Goal: Information Seeking & Learning: Understand process/instructions

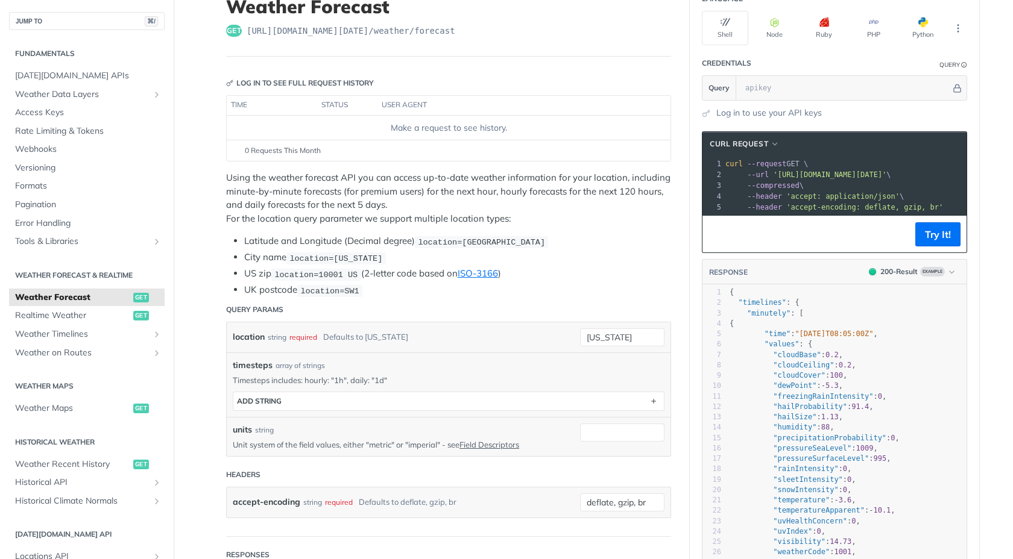
scroll to position [40, 0]
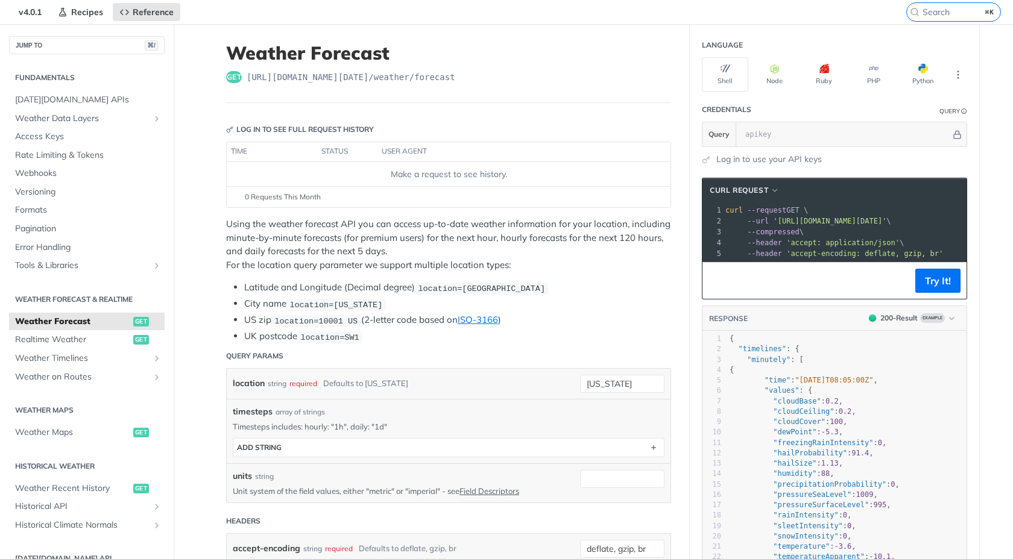
click at [109, 335] on span "Realtime Weather" at bounding box center [72, 340] width 115 height 12
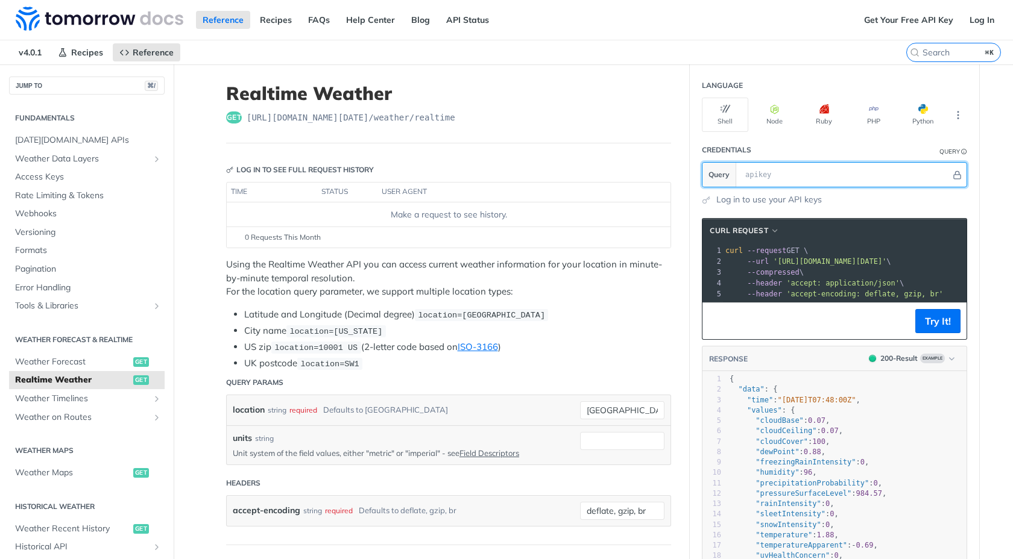
click at [764, 171] on input "text" at bounding box center [845, 175] width 212 height 24
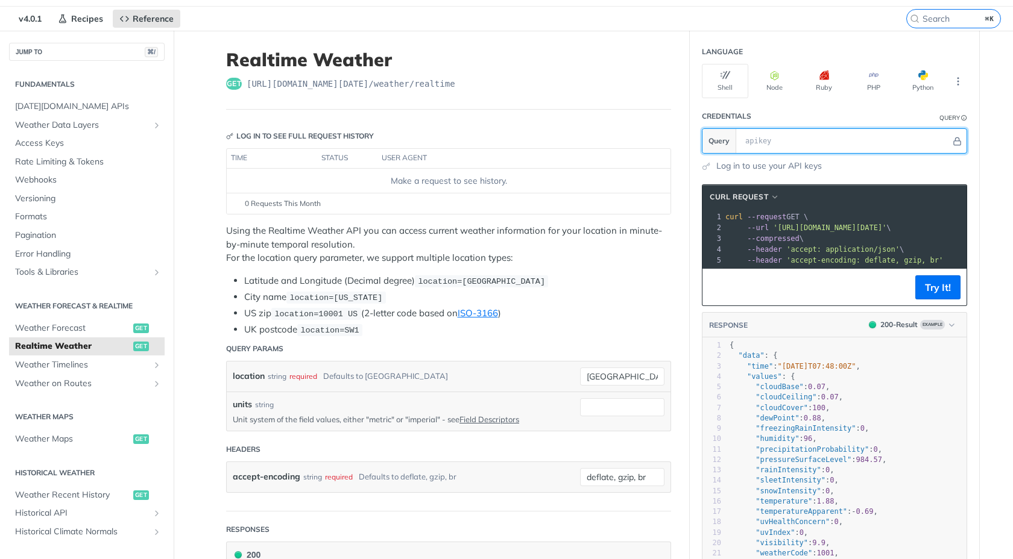
scroll to position [34, 0]
paste input "wgYPwzwCsfamZxbQNYLn77AsBiQmRx5J"
type input "wgYPwzwCsfamZxbQNYLn77AsBiQmRx5J"
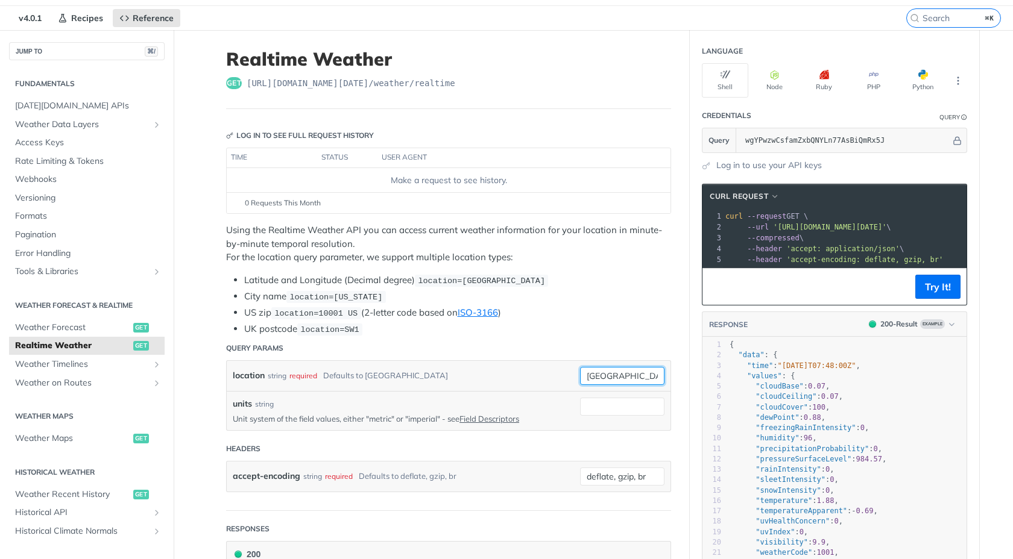
click at [605, 376] on input "toronto" at bounding box center [622, 376] width 84 height 18
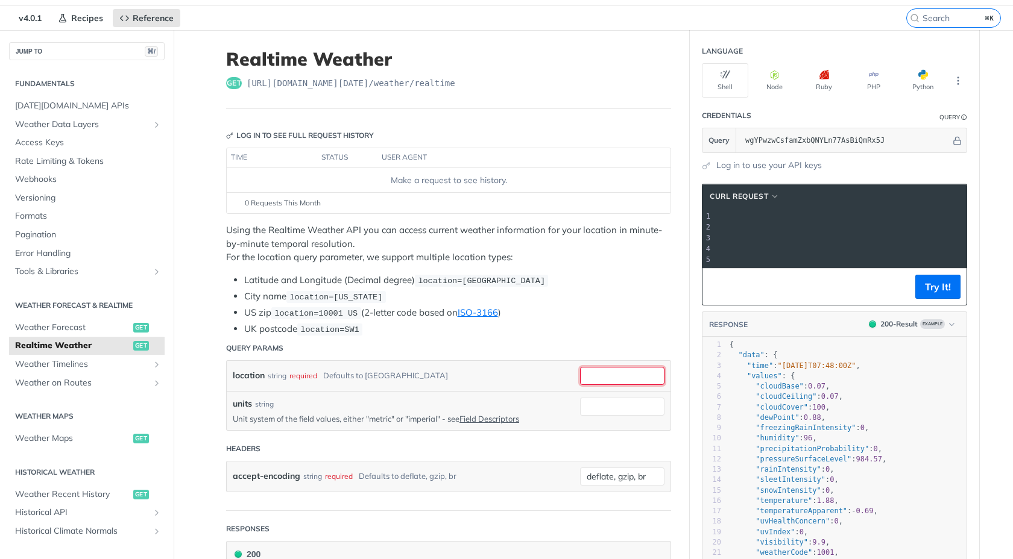
scroll to position [0, 0]
click at [617, 367] on input "location" at bounding box center [622, 376] width 84 height 18
paste input "42.3723"
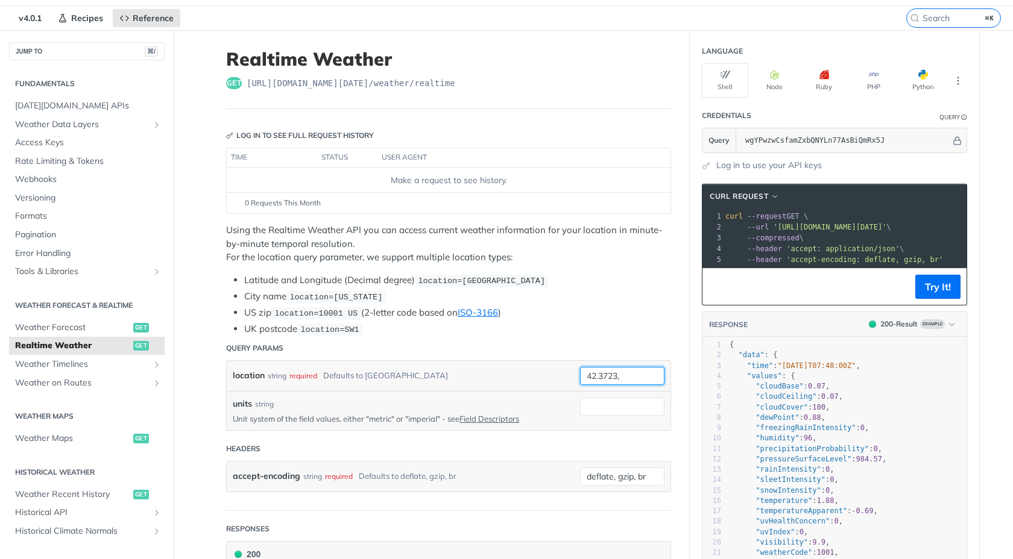
click at [645, 375] on input "42.3723," at bounding box center [622, 376] width 84 height 18
paste input "-71.199126"
type input "42.3723,-71.199126"
click at [644, 328] on li "UK postcode location=SW1" at bounding box center [457, 330] width 427 height 14
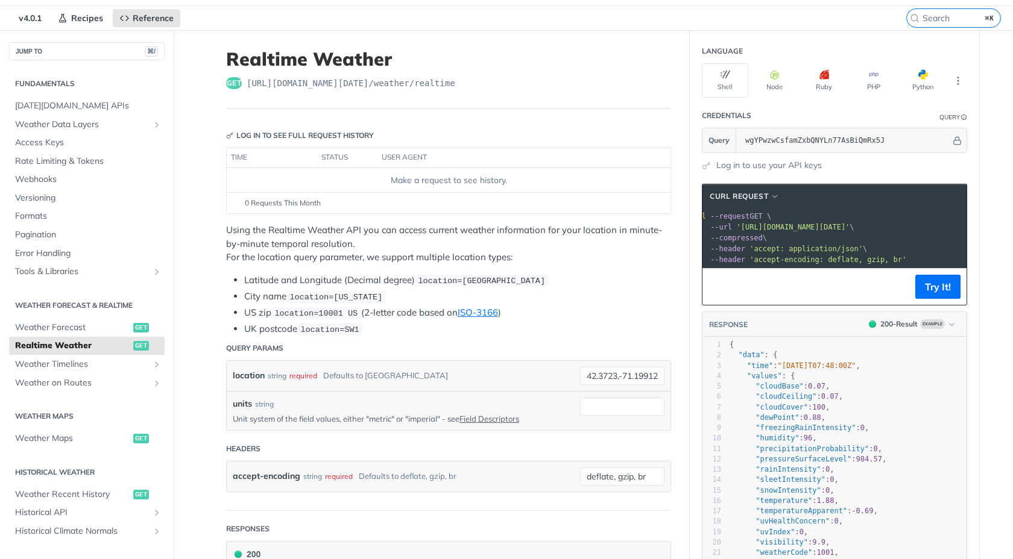
scroll to position [0, 0]
click at [925, 286] on button "Try It!" at bounding box center [937, 287] width 45 height 24
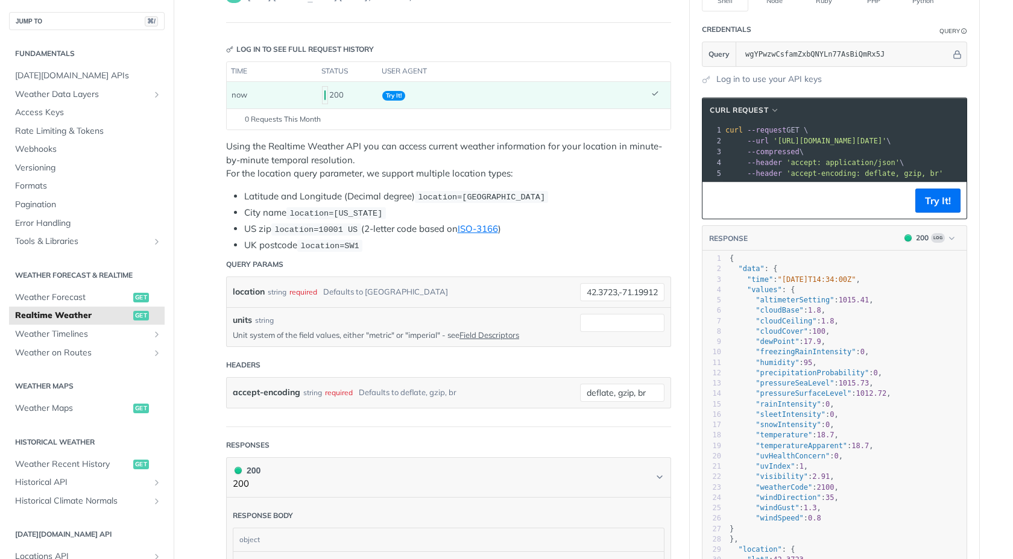
click at [607, 93] on td "Try It!" at bounding box center [511, 95] width 269 height 27
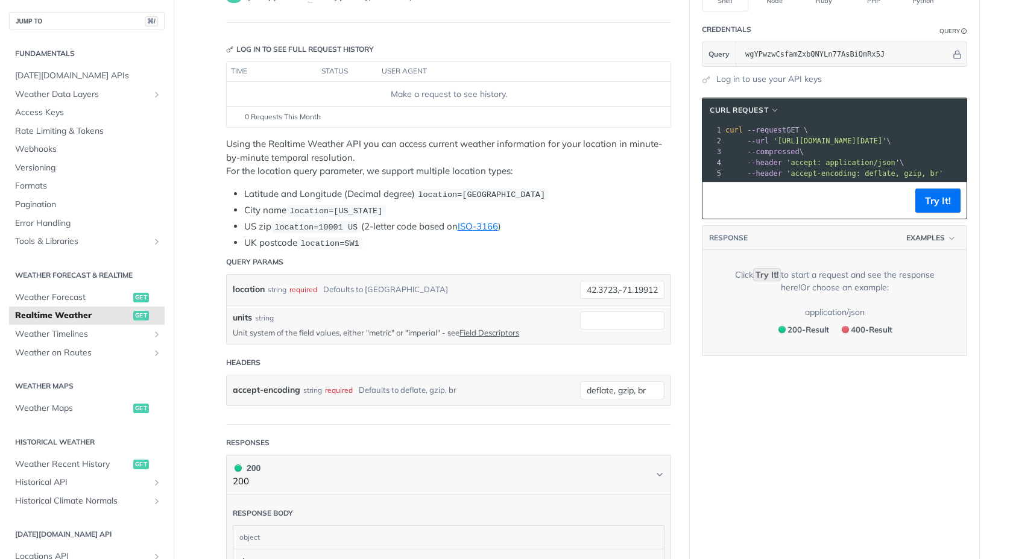
click at [793, 278] on div "Click Try It! to start a request and see the response here! Or choose an exampl…" at bounding box center [834, 281] width 228 height 25
click at [925, 203] on button "Try It!" at bounding box center [937, 201] width 45 height 24
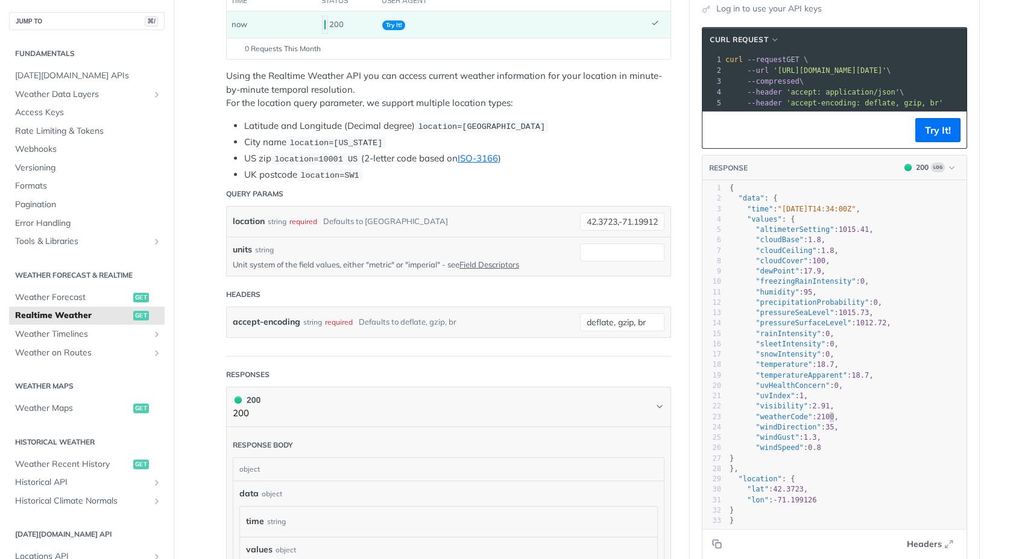
click at [828, 418] on span "2100" at bounding box center [825, 417] width 17 height 8
type textarea "2100"
click at [828, 418] on span "2100" at bounding box center [825, 417] width 17 height 8
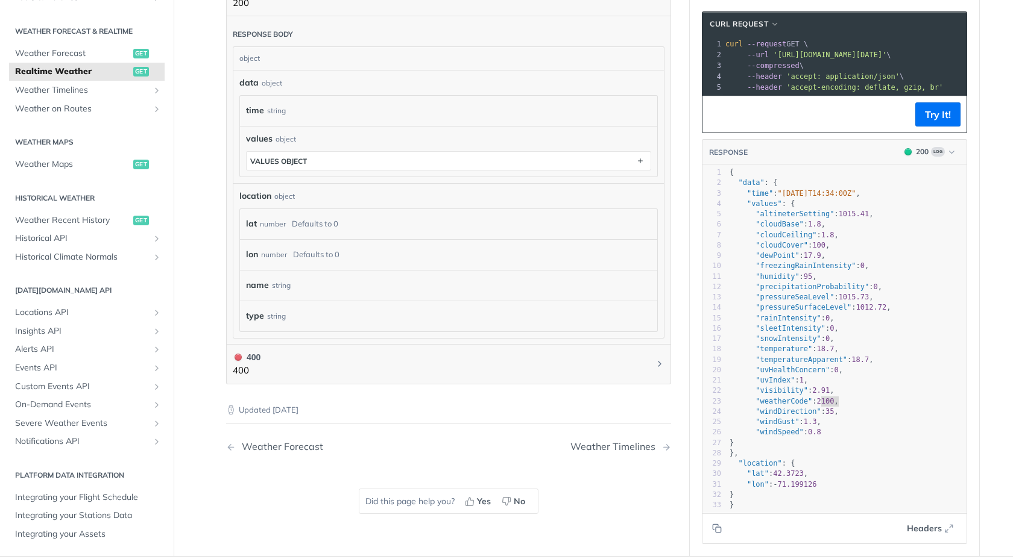
scroll to position [568, 0]
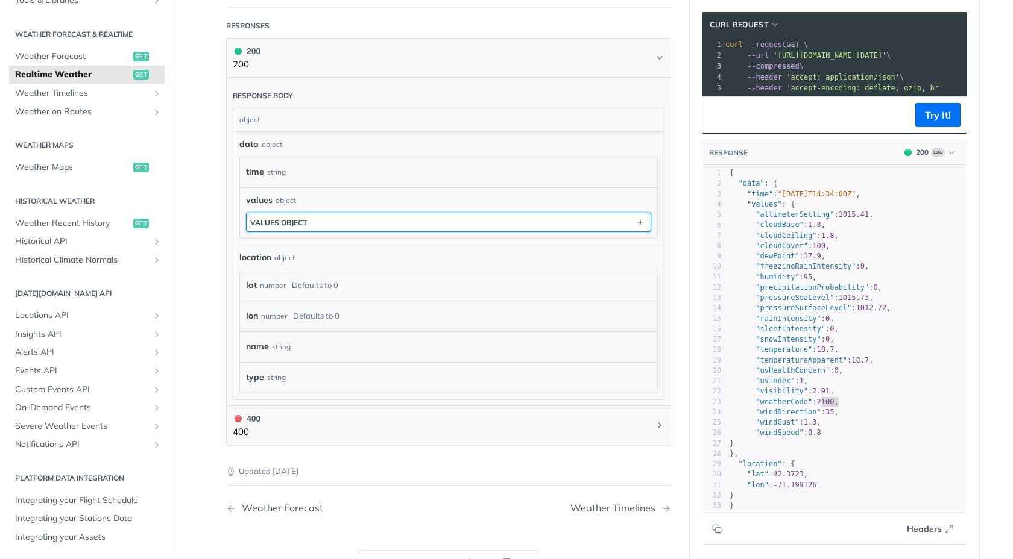
click at [442, 224] on button "values object" at bounding box center [449, 222] width 404 height 18
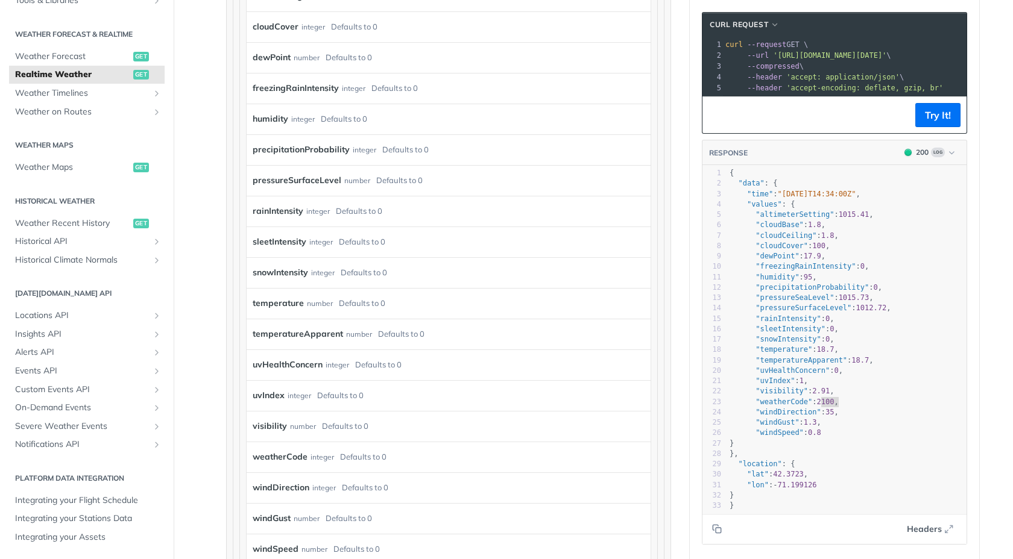
scroll to position [883, 0]
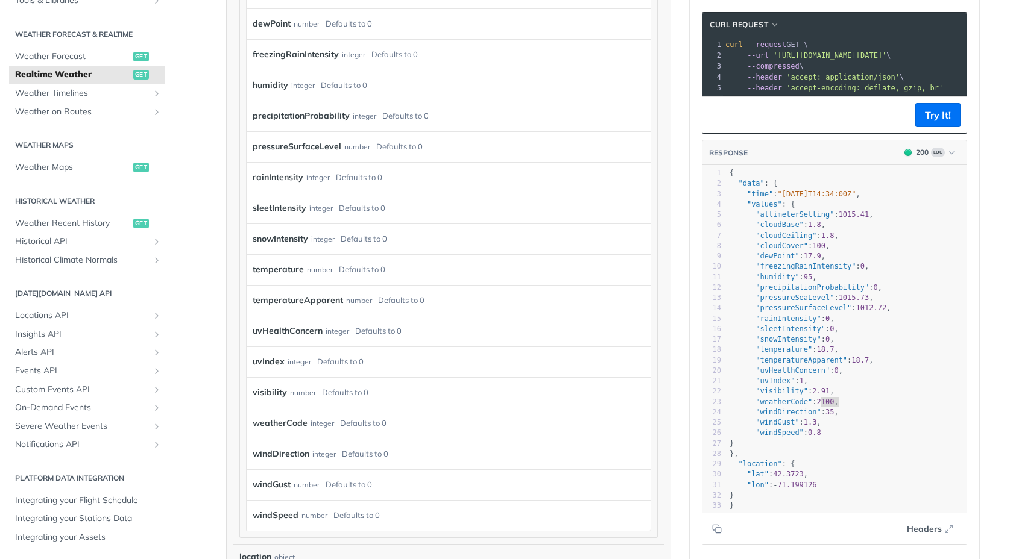
click at [310, 416] on div "integer" at bounding box center [322, 423] width 24 height 17
click at [274, 421] on label "weatherCode" at bounding box center [280, 423] width 55 height 17
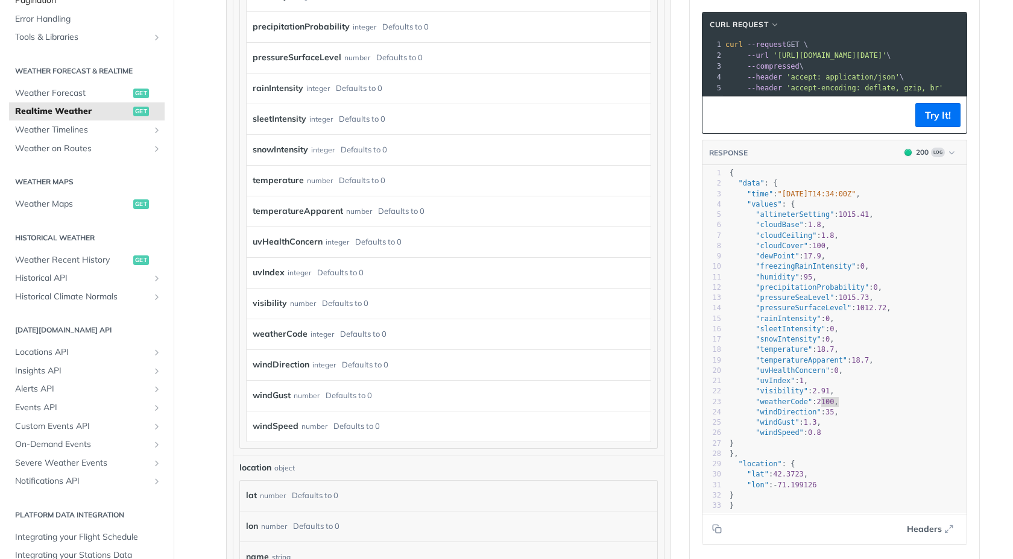
scroll to position [241, 0]
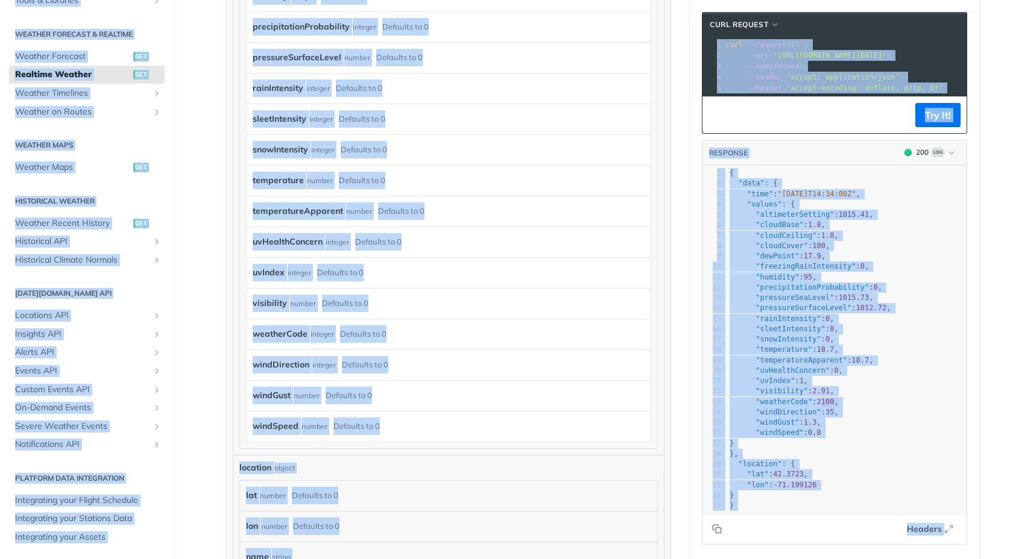
click at [276, 156] on label "snowIntensity" at bounding box center [280, 149] width 55 height 17
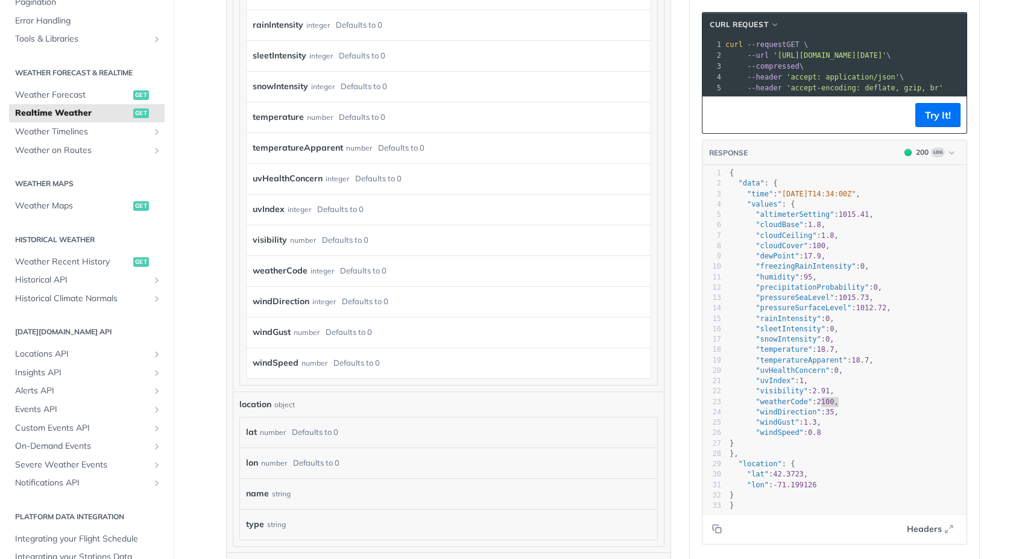
scroll to position [0, 0]
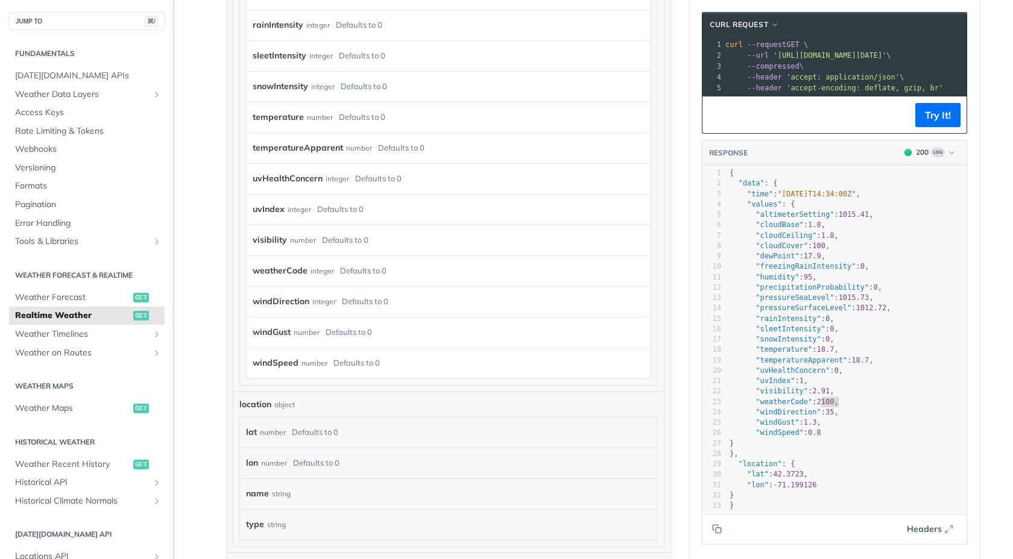
click at [173, 95] on button "Hide sidebar navigation" at bounding box center [171, 279] width 5 height 559
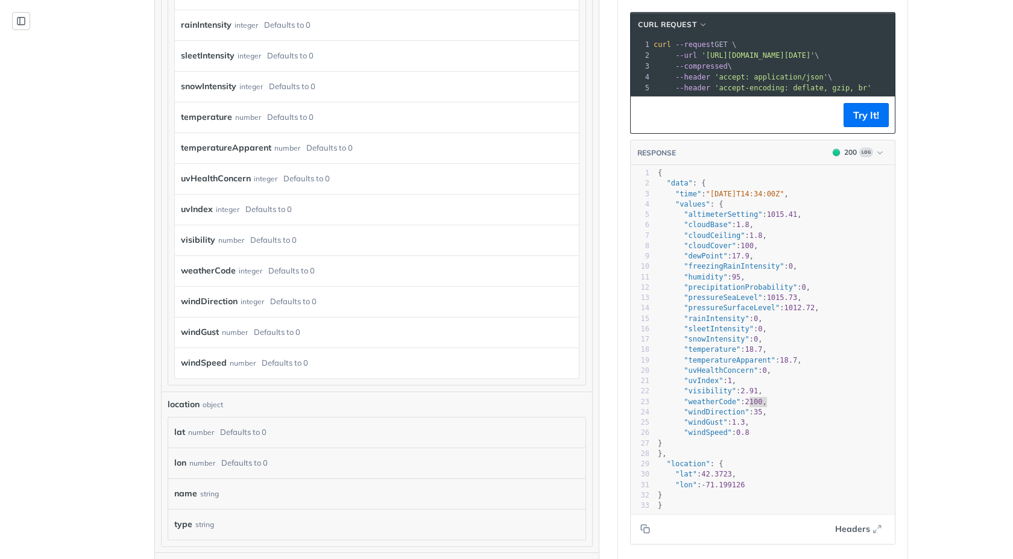
click at [24, 17] on icon "Show sidebar navigation" at bounding box center [20, 20] width 7 height 7
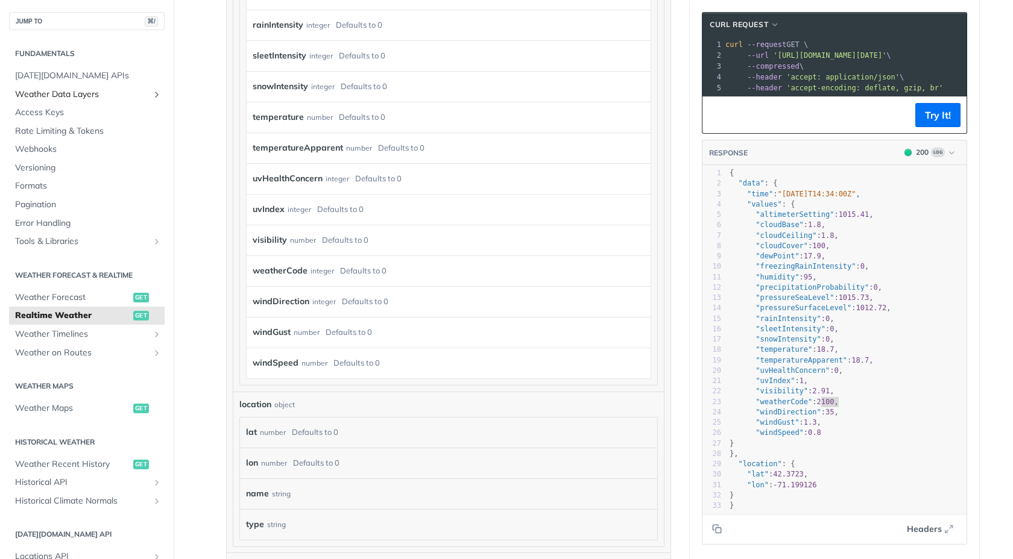
click at [162, 93] on link "Weather Data Layers" at bounding box center [87, 95] width 156 height 18
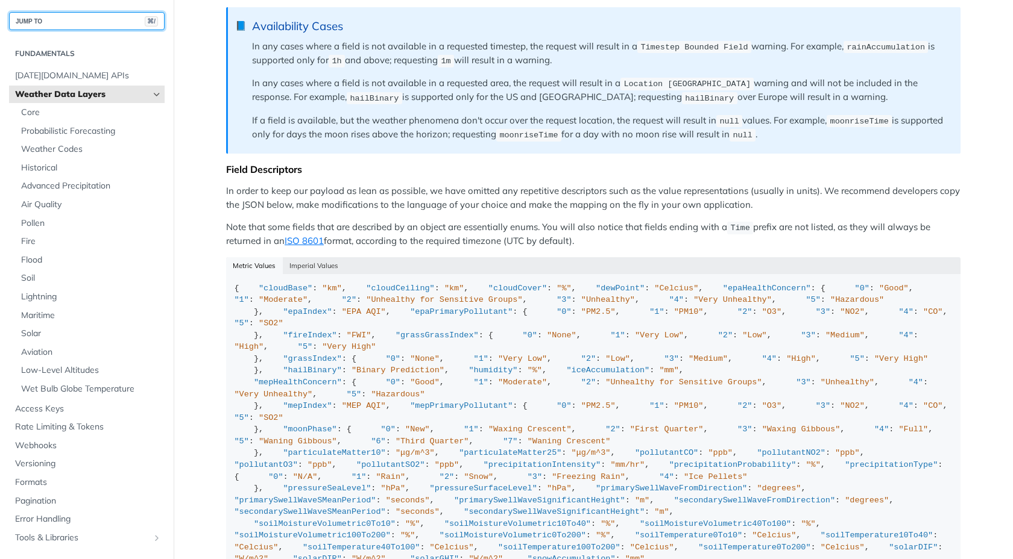
click at [86, 22] on button "JUMP TO ⌘/" at bounding box center [87, 21] width 156 height 18
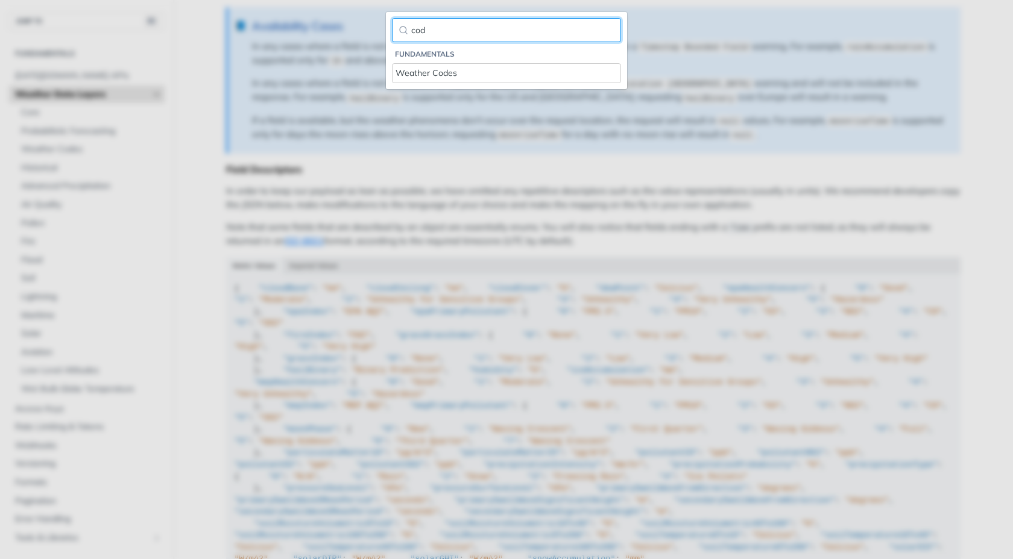
type input "cod"
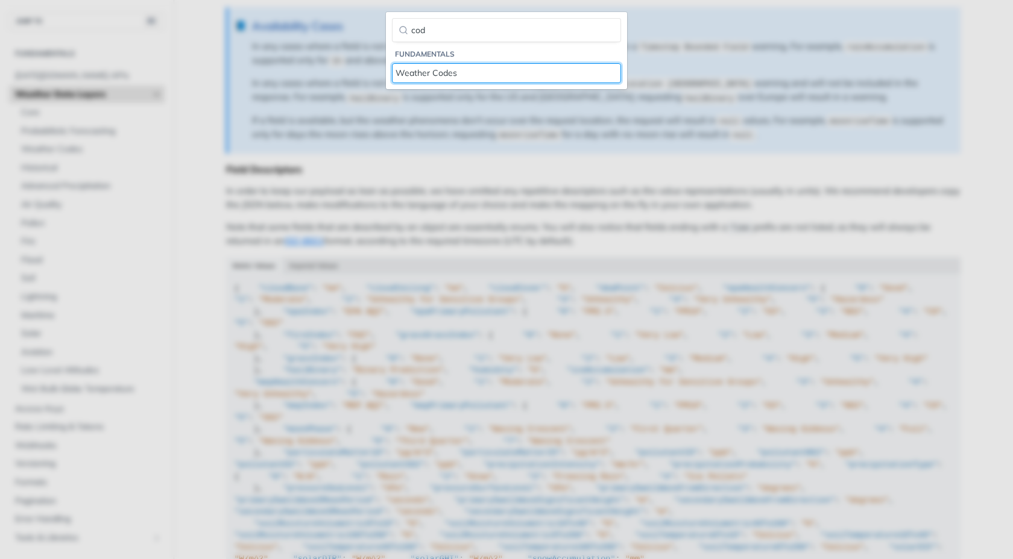
click at [415, 68] on div "Weather Codes" at bounding box center [506, 73] width 222 height 13
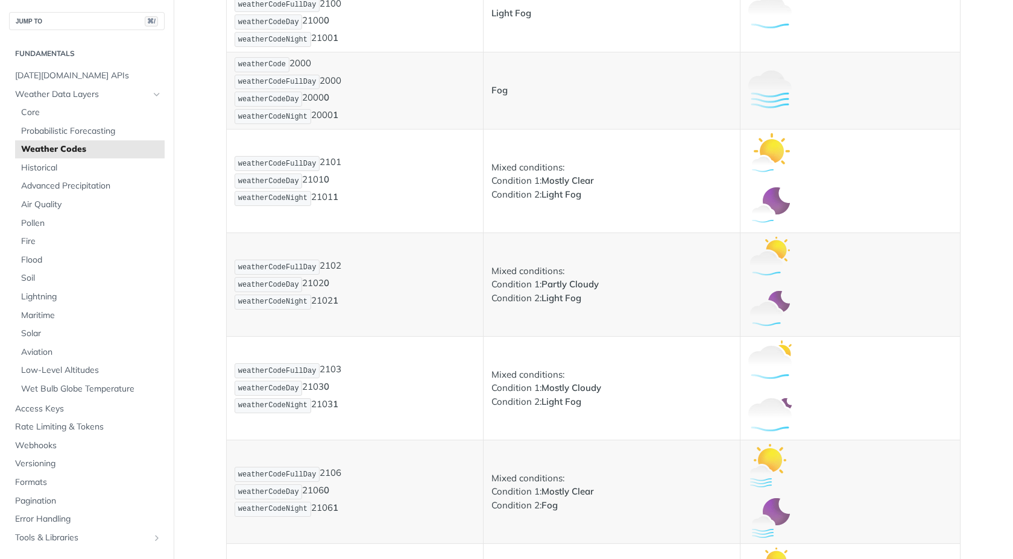
scroll to position [774, 0]
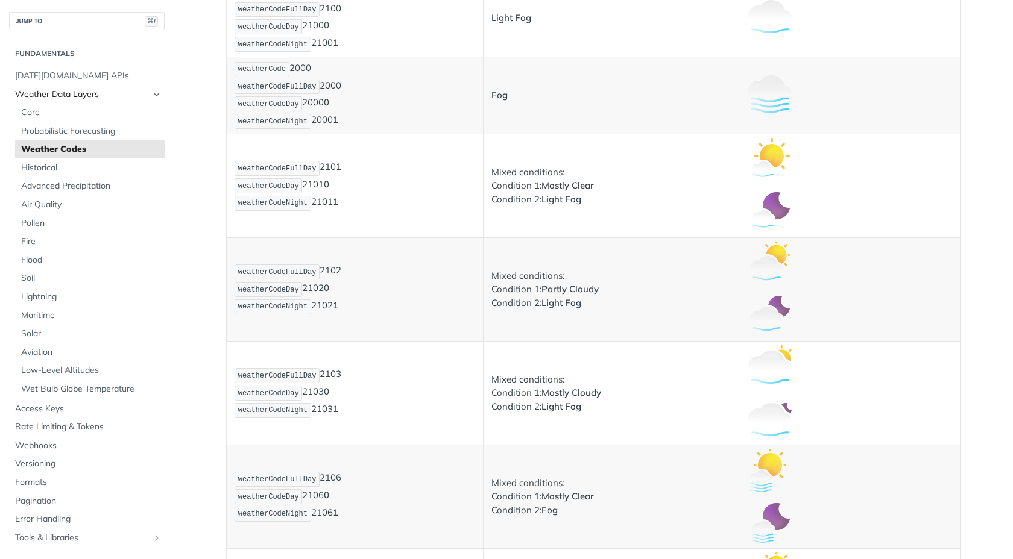
click at [159, 92] on icon "Hide subpages for Weather Data Layers" at bounding box center [157, 95] width 10 height 10
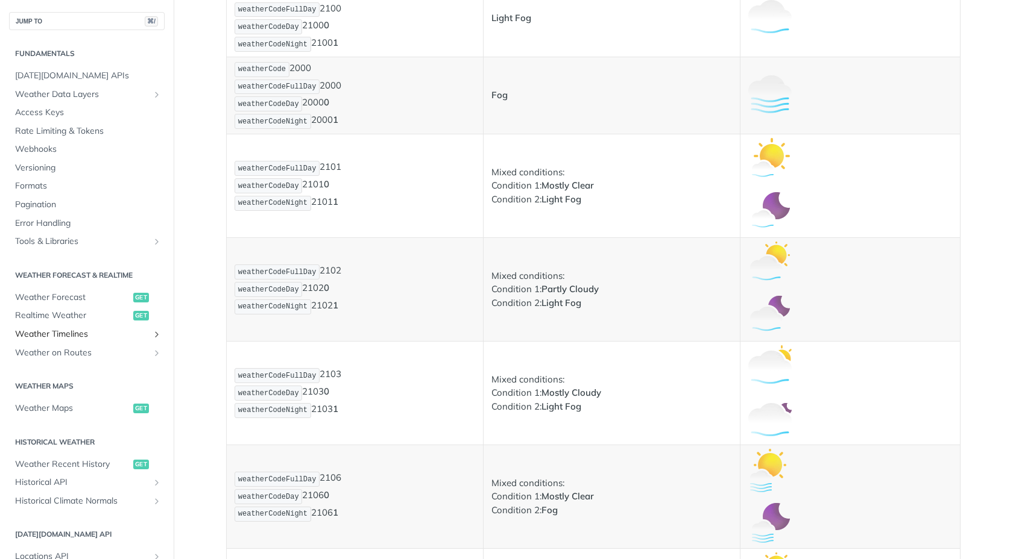
click at [81, 336] on span "Weather Timelines" at bounding box center [82, 335] width 134 height 12
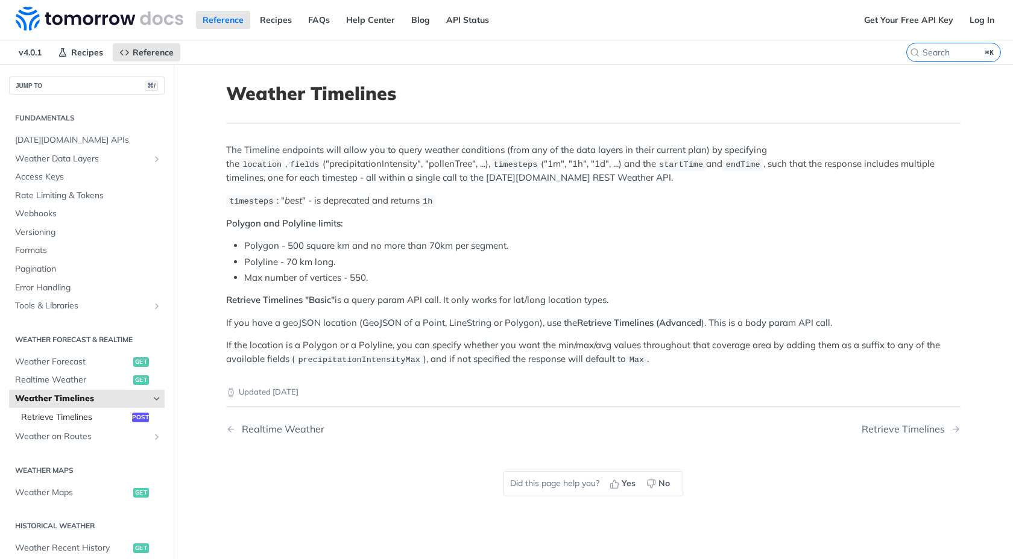
click at [79, 418] on span "Retrieve Timelines" at bounding box center [75, 418] width 108 height 12
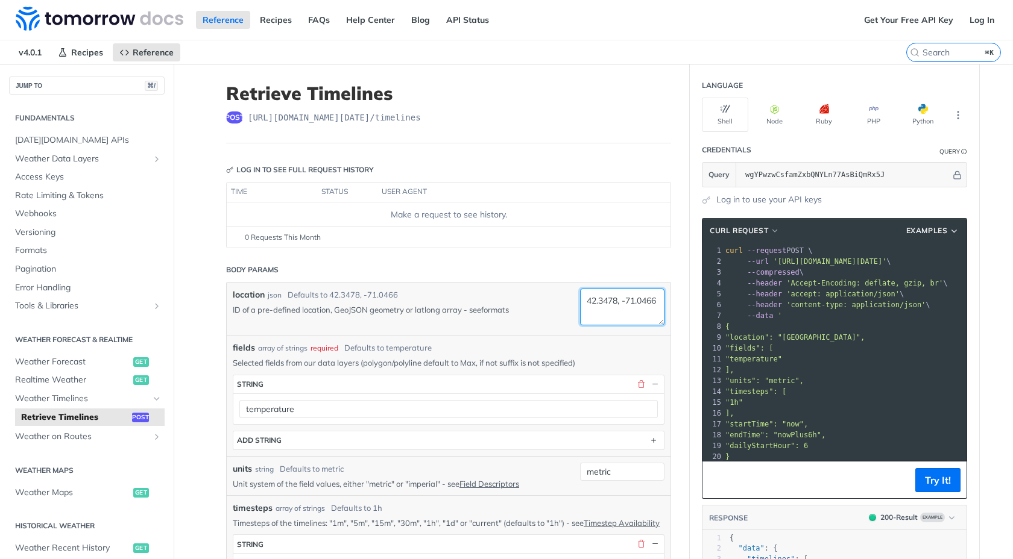
drag, startPoint x: 629, startPoint y: 312, endPoint x: 504, endPoint y: 307, distance: 124.9
click at [504, 307] on div "location json Defaults to 42.3478, -71.0466 ID of a pre-defined location, GeoJS…" at bounding box center [449, 309] width 432 height 40
paste textarea "2100"
click at [597, 316] on textarea "42.3478, -71.0466" at bounding box center [622, 307] width 84 height 37
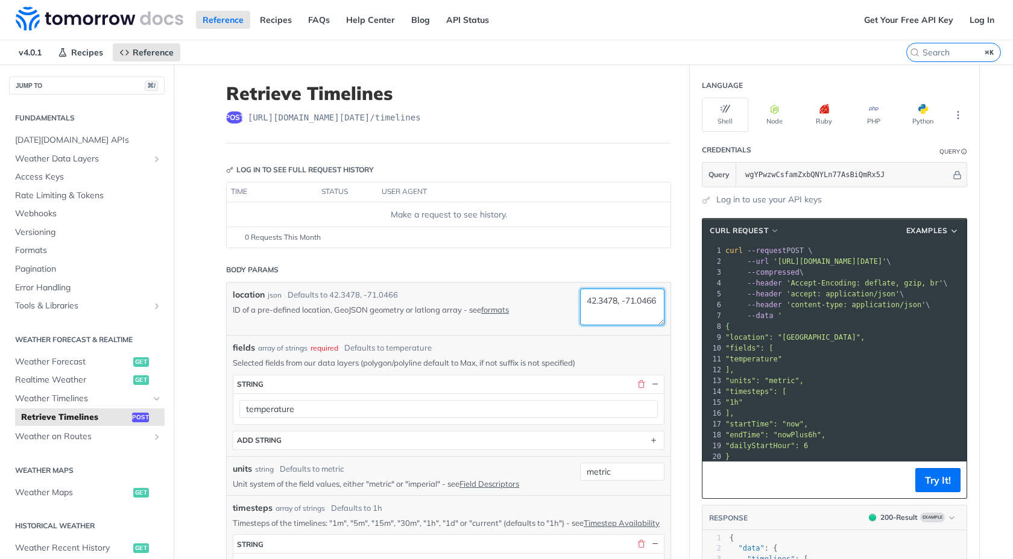
click at [597, 316] on textarea "42.3478, -71.0466" at bounding box center [622, 307] width 84 height 37
paste textarea "-71.19912"
paste textarea "42.3723"
click at [607, 308] on textarea "42.3723,-71.199126" at bounding box center [622, 307] width 84 height 37
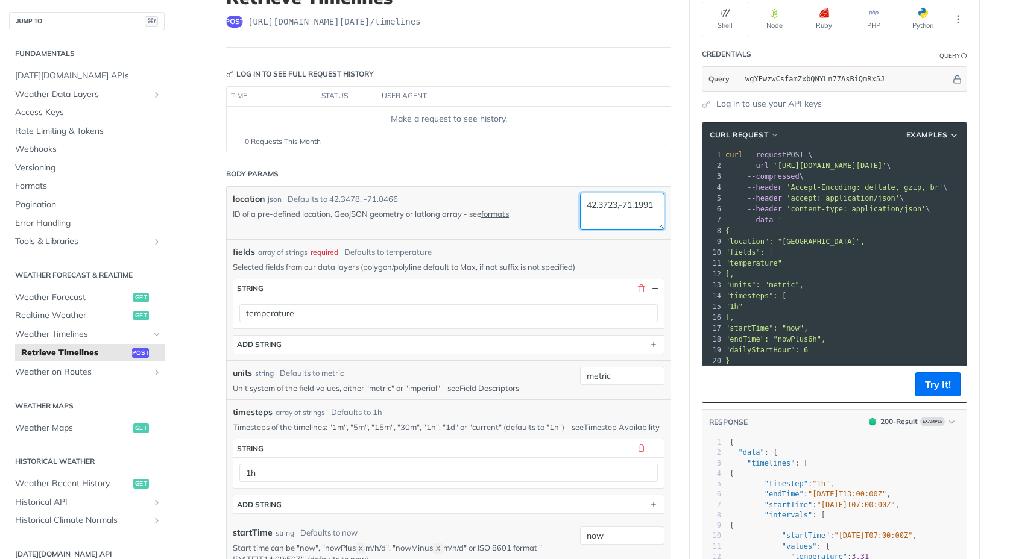
scroll to position [159, 0]
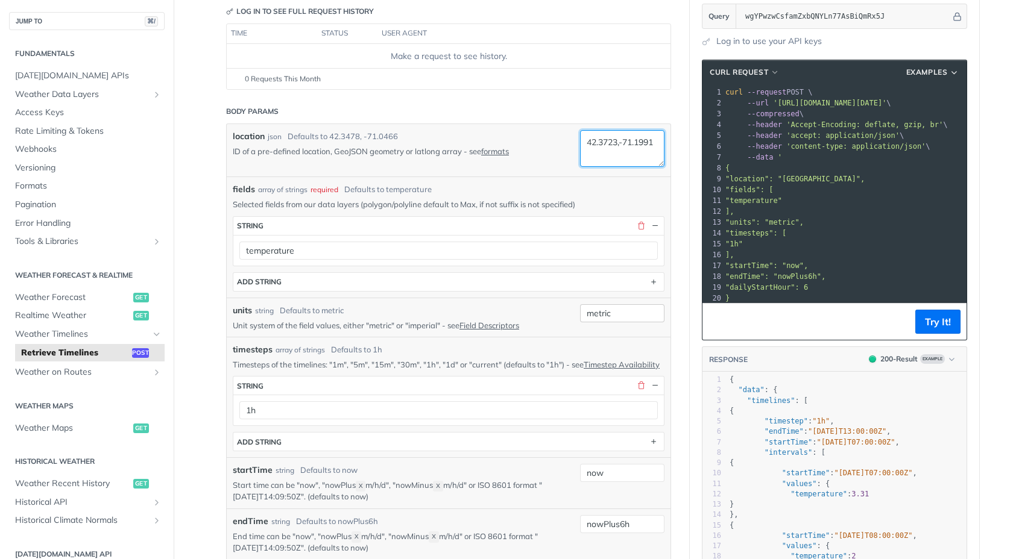
type textarea "42.3723,-71.1991"
click at [593, 313] on input "metric" at bounding box center [622, 313] width 84 height 18
type input "imperial"
click at [531, 302] on div "units string Defaults to metric Unit system of the field values, either "metric…" at bounding box center [449, 317] width 444 height 39
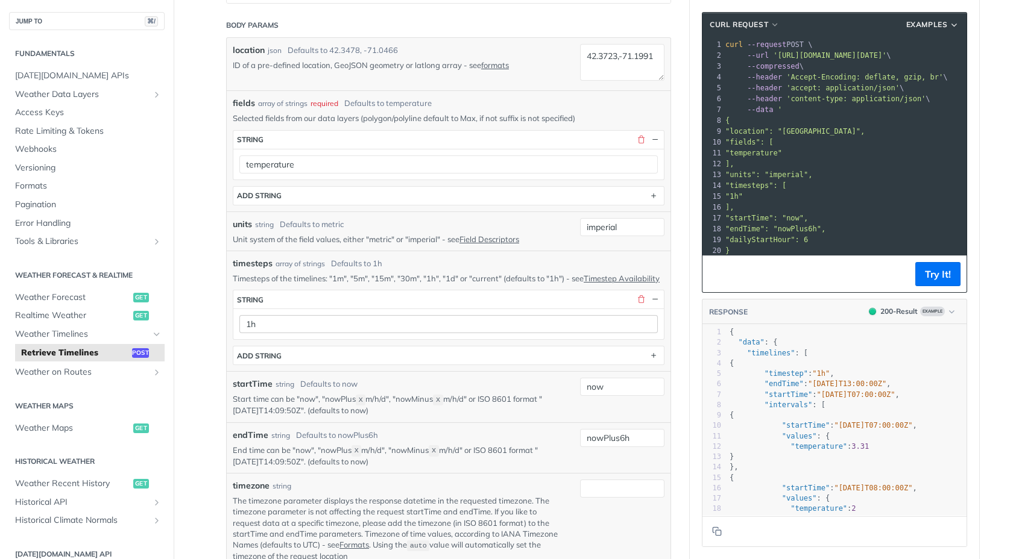
scroll to position [292, 0]
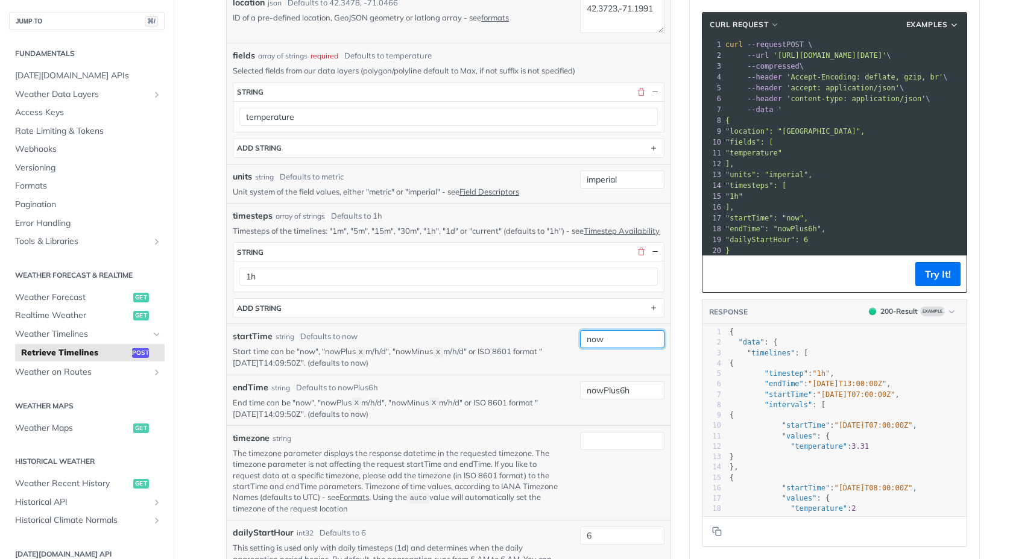
click at [622, 347] on input "now" at bounding box center [622, 339] width 84 height 18
type input "nowMinus6h"
click at [516, 355] on div "startTime string Defaults to now Start time can be "now", "nowPlus X m/h/d", "n…" at bounding box center [397, 349] width 329 height 39
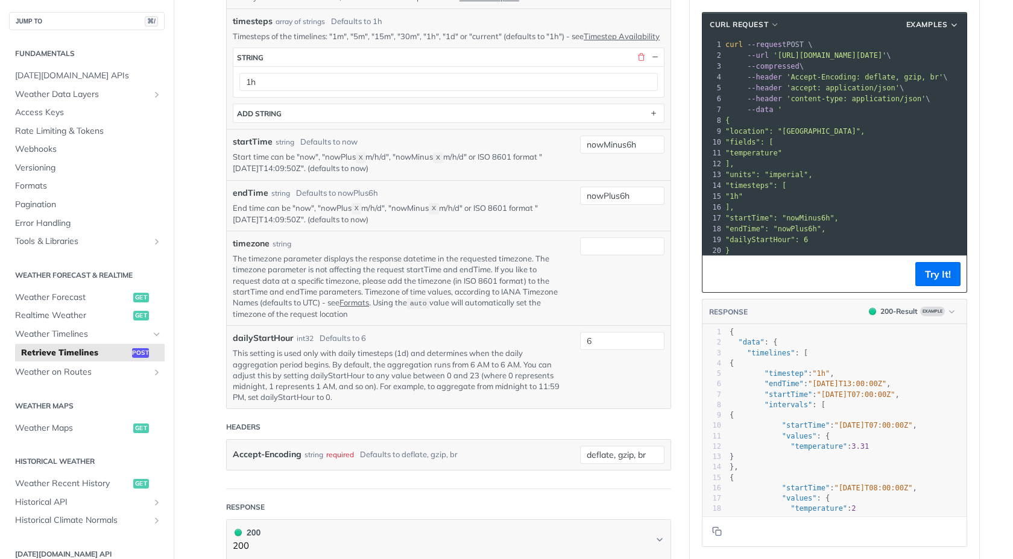
scroll to position [0, 0]
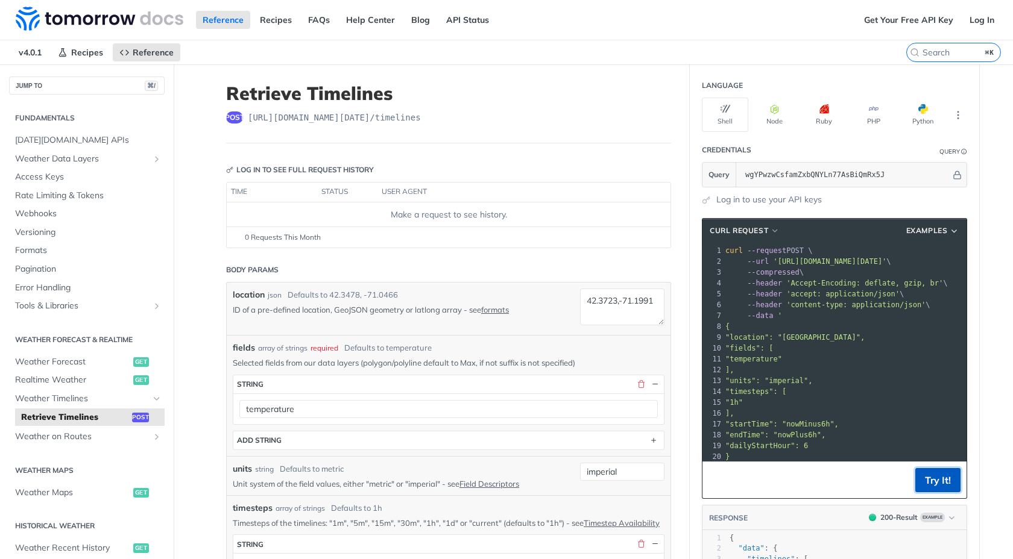
click at [933, 482] on button "Try It!" at bounding box center [937, 480] width 45 height 24
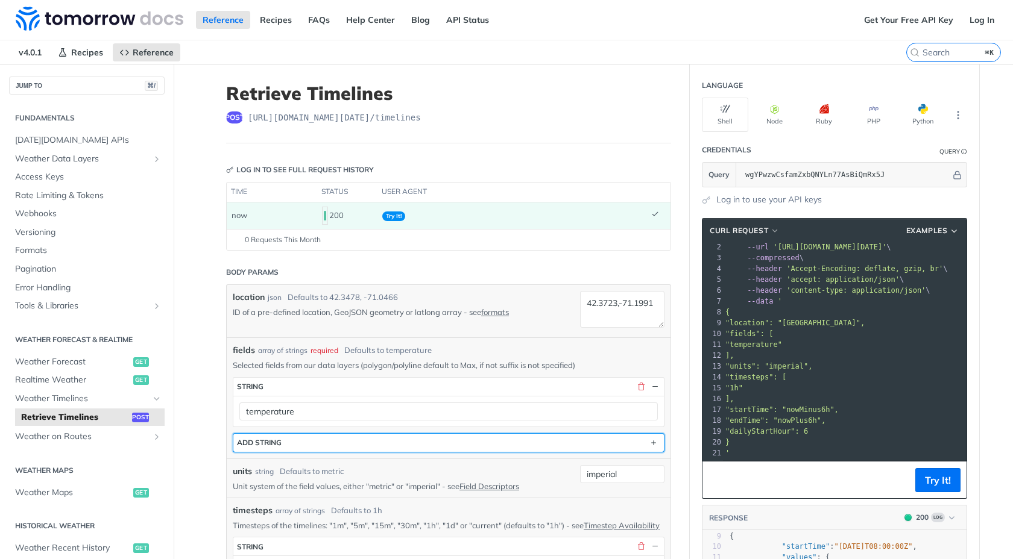
click at [298, 447] on button "ADD string" at bounding box center [448, 443] width 430 height 18
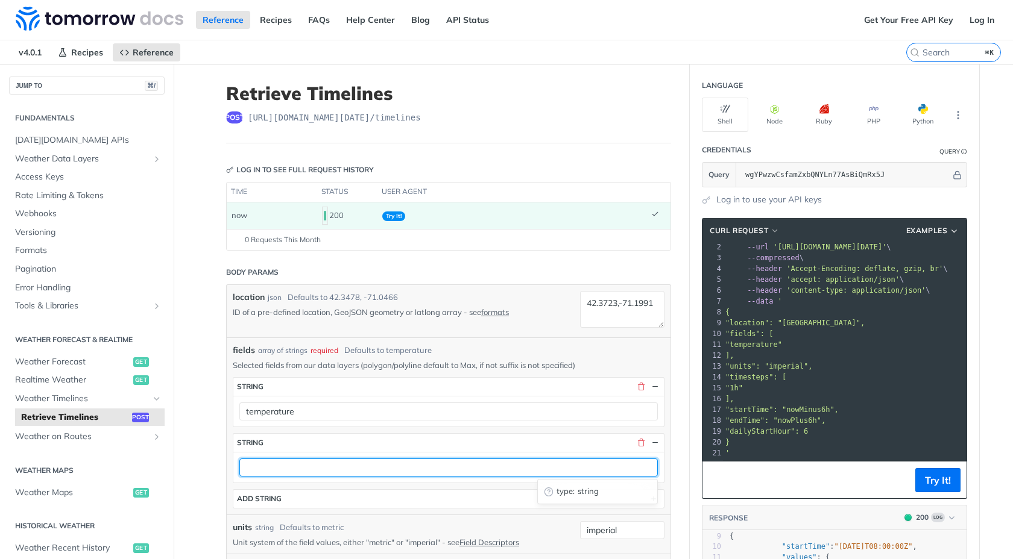
click at [283, 465] on input "text" at bounding box center [448, 468] width 418 height 18
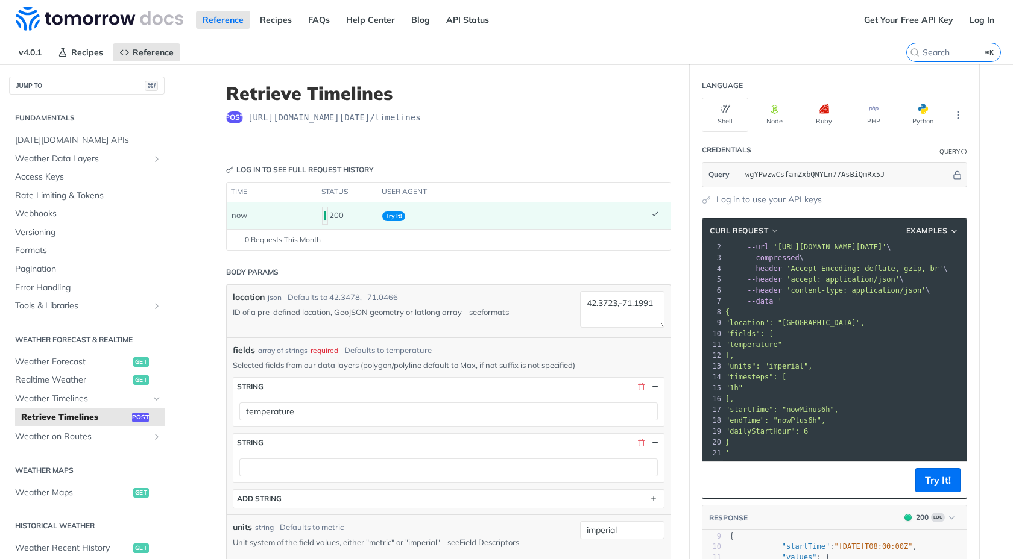
click at [380, 369] on p "Selected fields from our data layers (polygon/polyline default to Max, if not s…" at bounding box center [449, 365] width 432 height 11
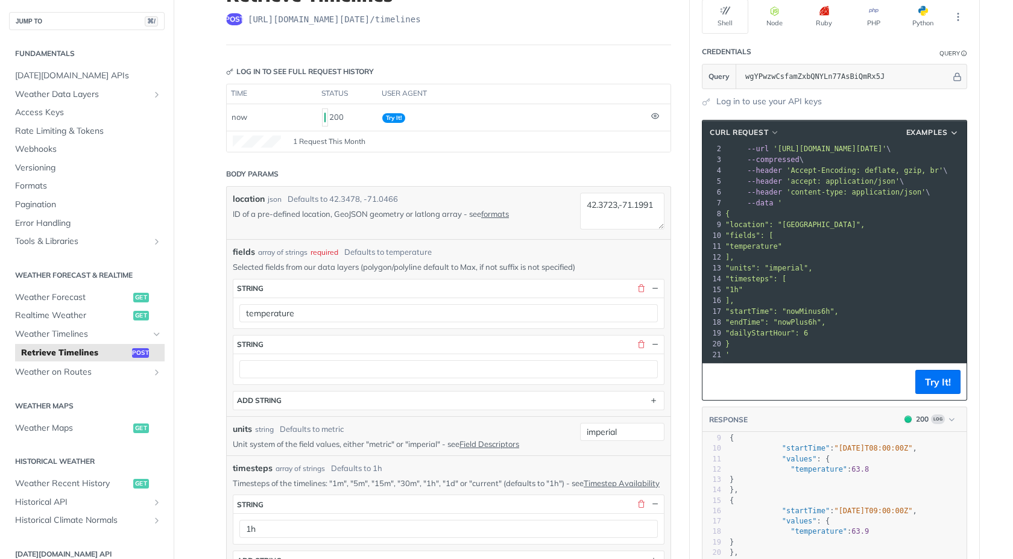
scroll to position [109, 0]
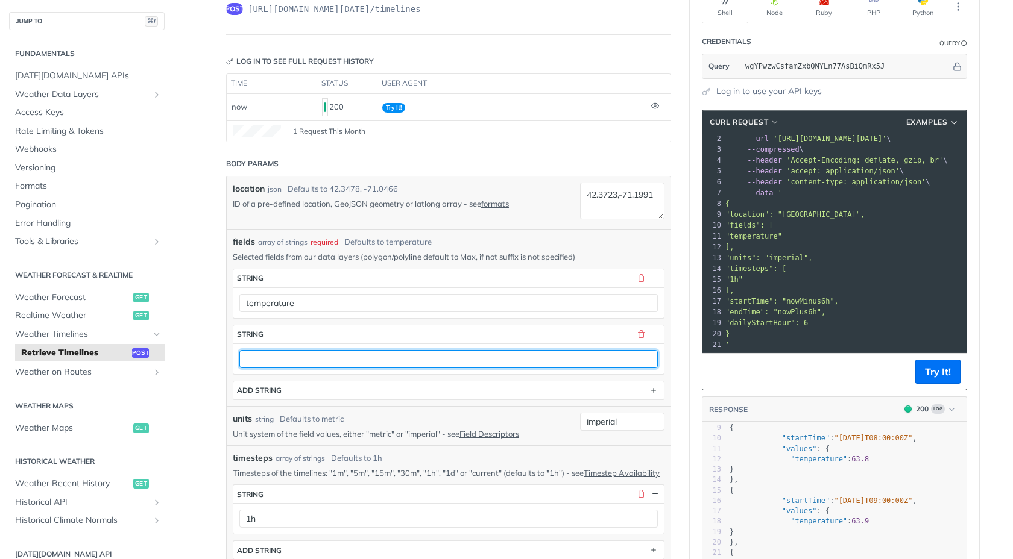
click at [380, 351] on input "text" at bounding box center [448, 359] width 418 height 18
type input "weatherCode"
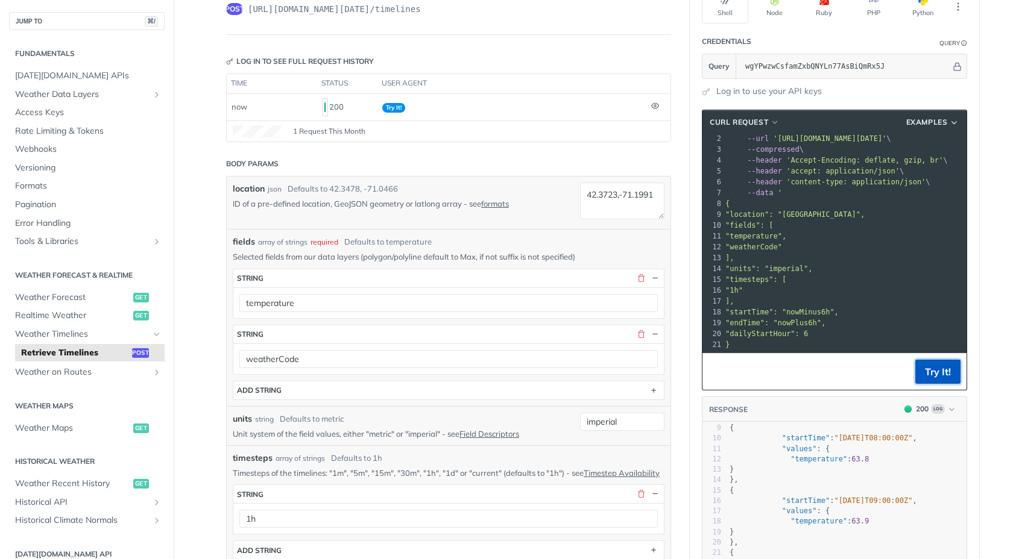
click at [933, 365] on button "Try It!" at bounding box center [937, 372] width 45 height 24
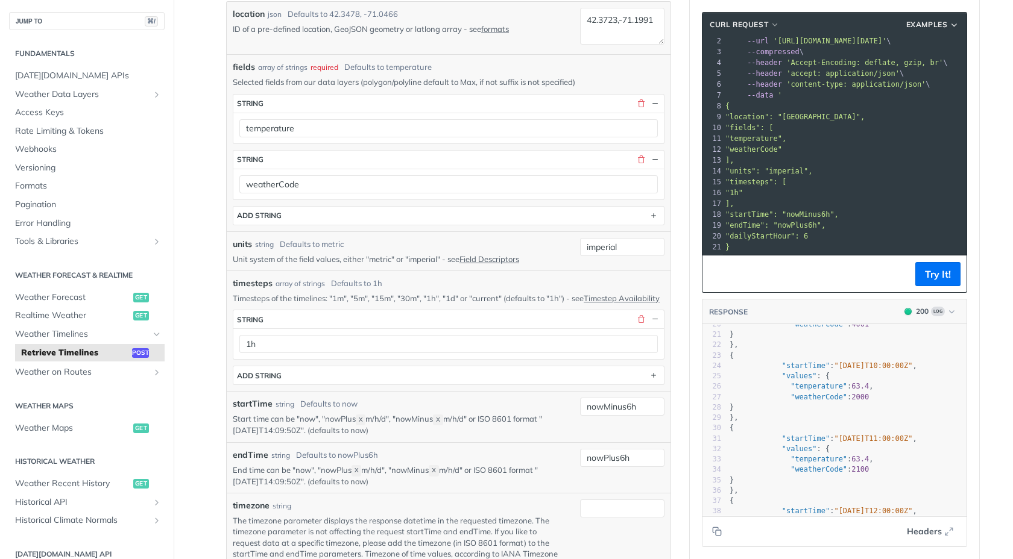
scroll to position [248, 0]
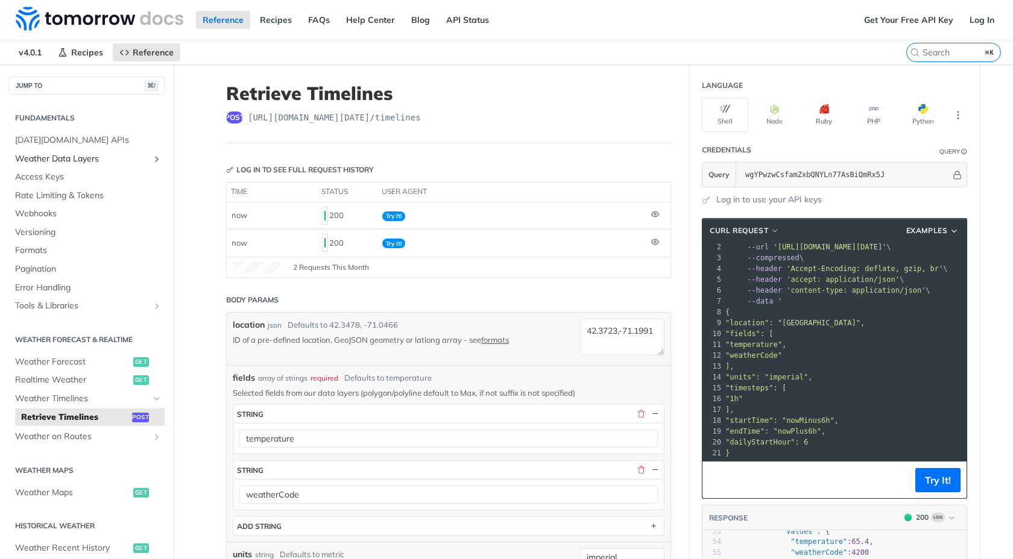
click at [157, 157] on icon "Show subpages for Weather Data Layers" at bounding box center [157, 159] width 10 height 10
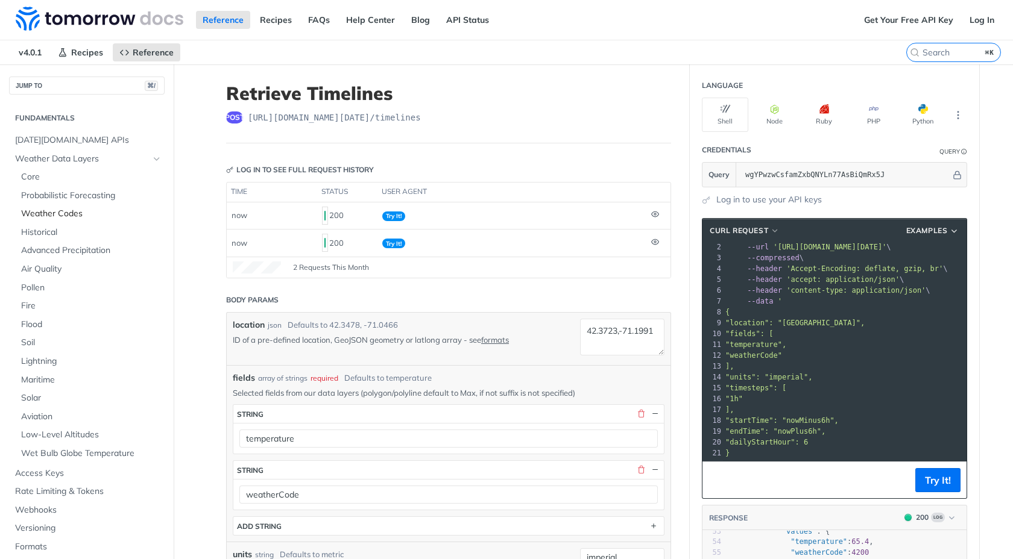
click at [60, 220] on link "Weather Codes" at bounding box center [90, 214] width 150 height 18
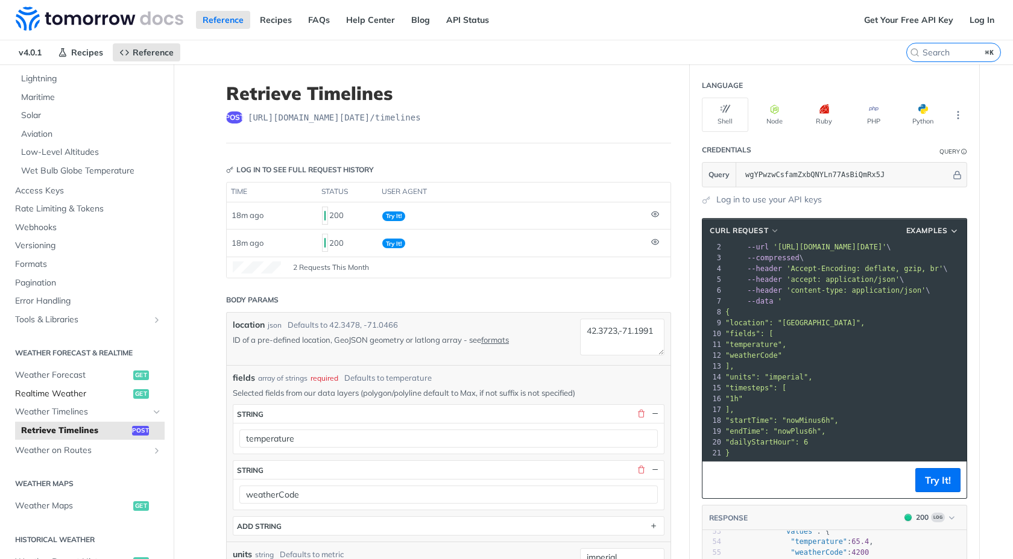
click at [91, 397] on span "Realtime Weather" at bounding box center [72, 394] width 115 height 12
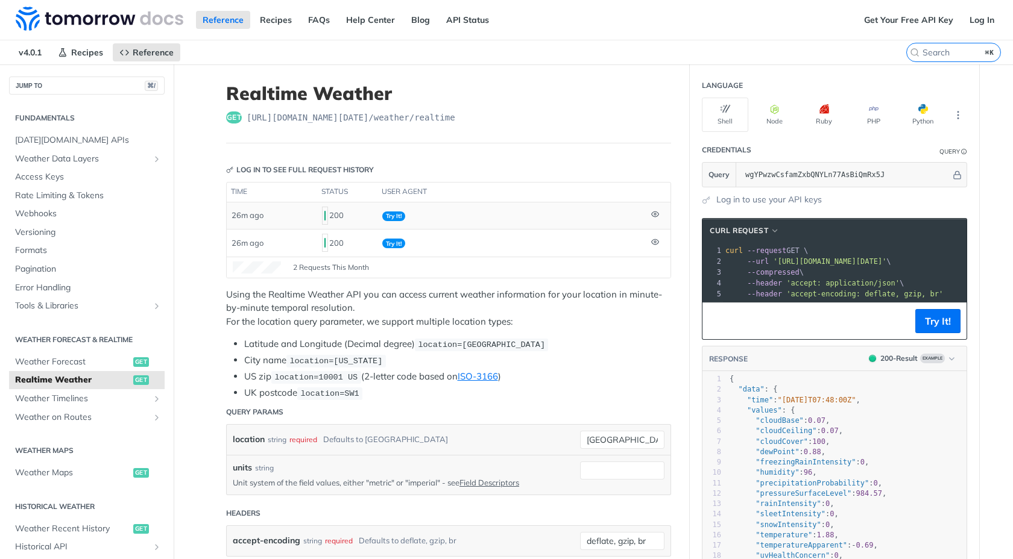
click at [654, 212] on icon at bounding box center [654, 214] width 7 height 5
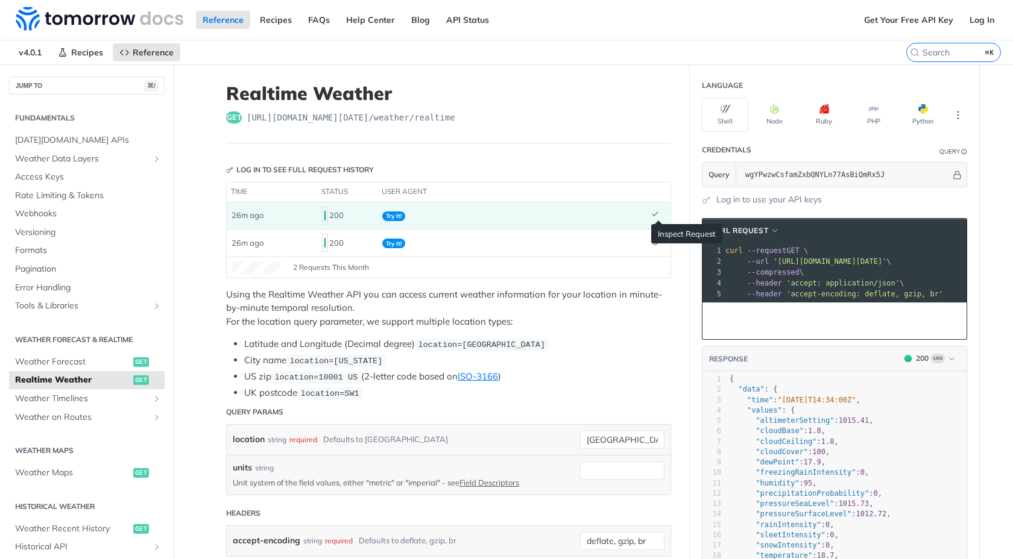
click at [654, 212] on icon at bounding box center [655, 214] width 8 height 8
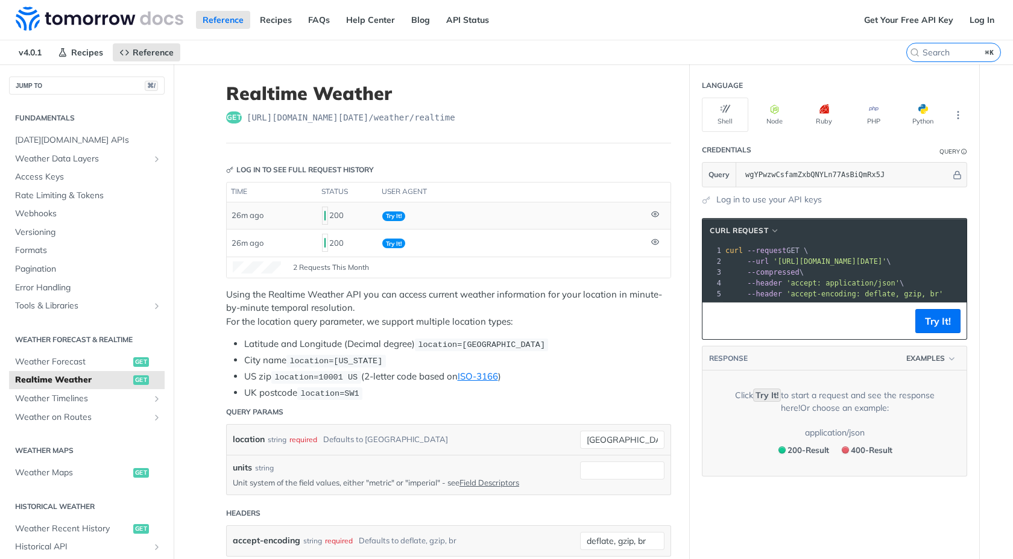
click at [654, 212] on icon at bounding box center [654, 214] width 7 height 5
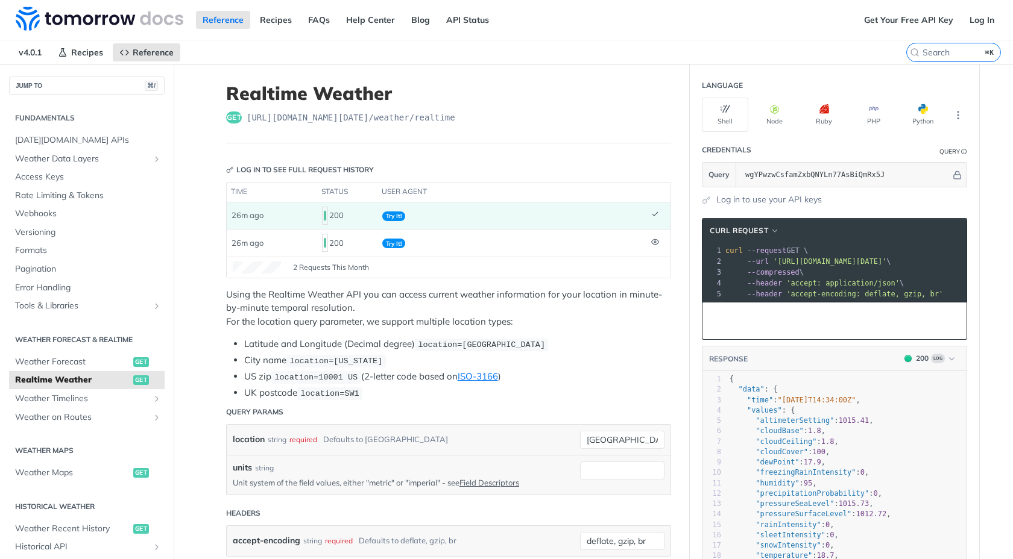
click at [654, 212] on icon at bounding box center [655, 214] width 8 height 8
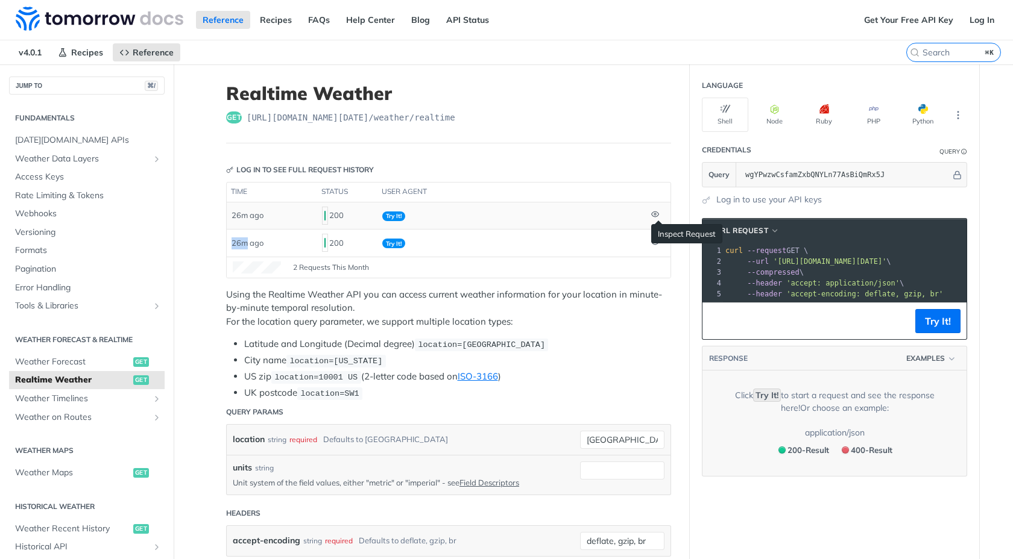
click at [654, 212] on icon at bounding box center [654, 214] width 7 height 5
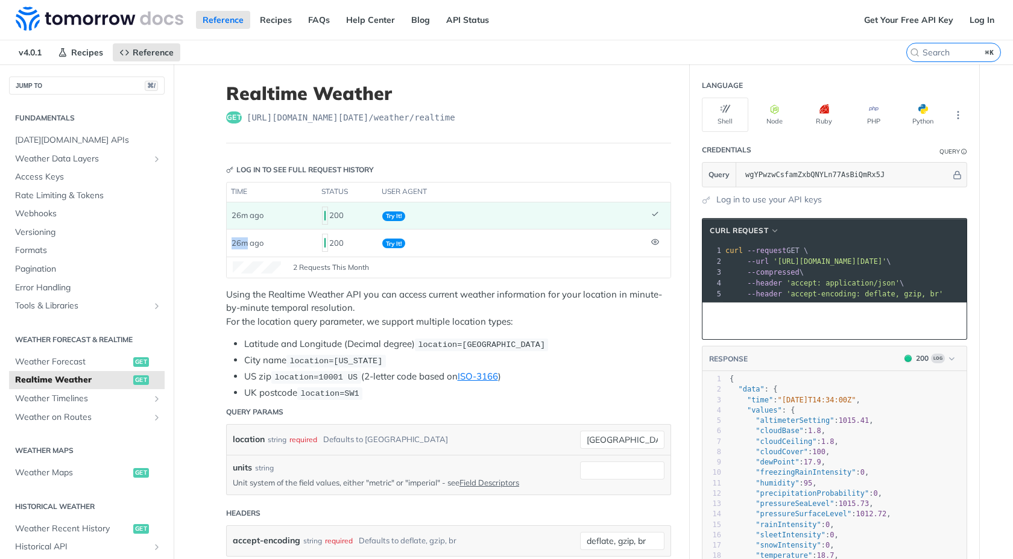
click at [395, 212] on span "Try It!" at bounding box center [393, 217] width 23 height 10
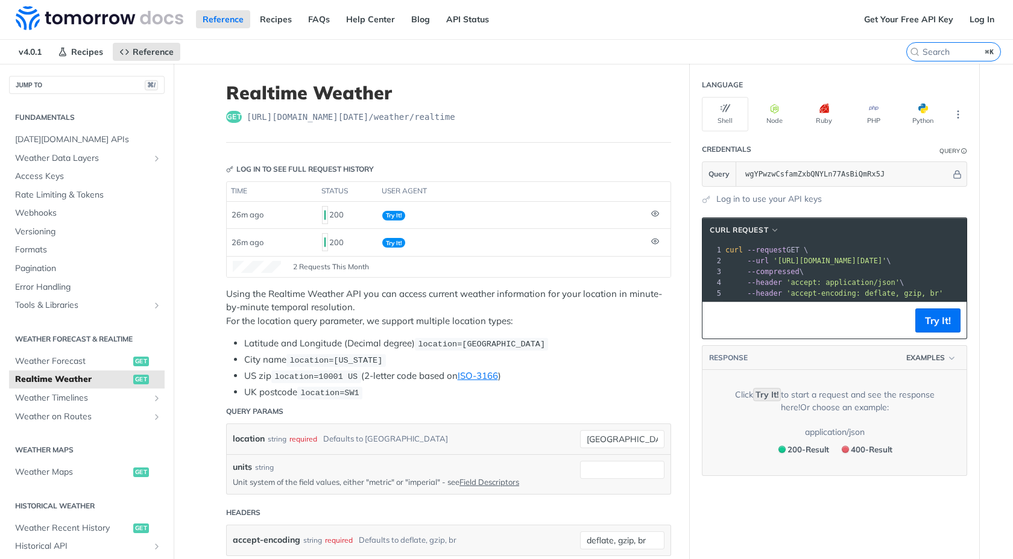
click at [652, 211] on icon at bounding box center [655, 214] width 8 height 8
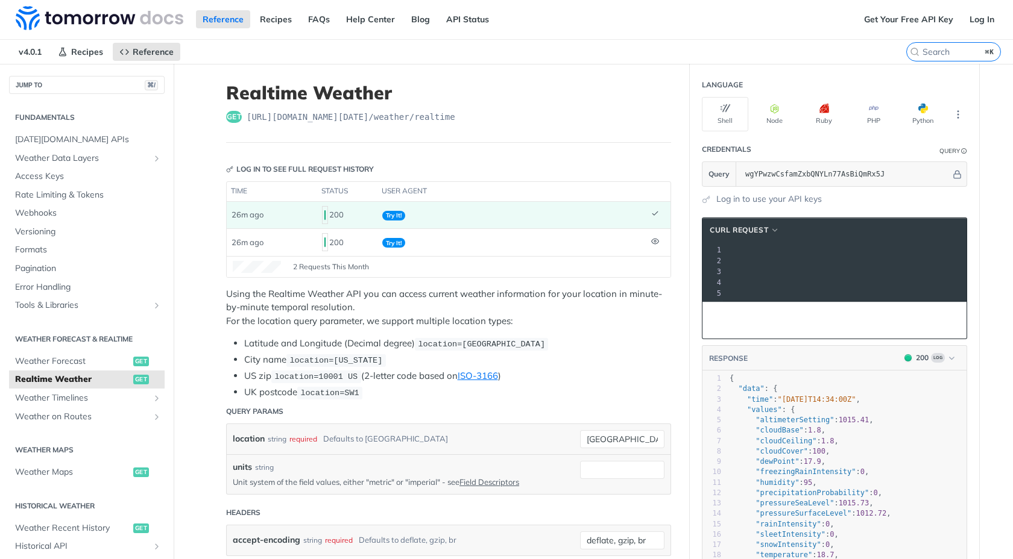
scroll to position [0, 257]
drag, startPoint x: 752, startPoint y: 262, endPoint x: 848, endPoint y: 263, distance: 95.9
click at [629, 263] on span "'https://api.tomorrow.io/v4/weather/realtime?location=42.3723%252C-71.199126&ap…" at bounding box center [571, 261] width 113 height 8
copy span "42.3723%252C-71.199126"
click at [593, 443] on input "toronto" at bounding box center [622, 439] width 84 height 18
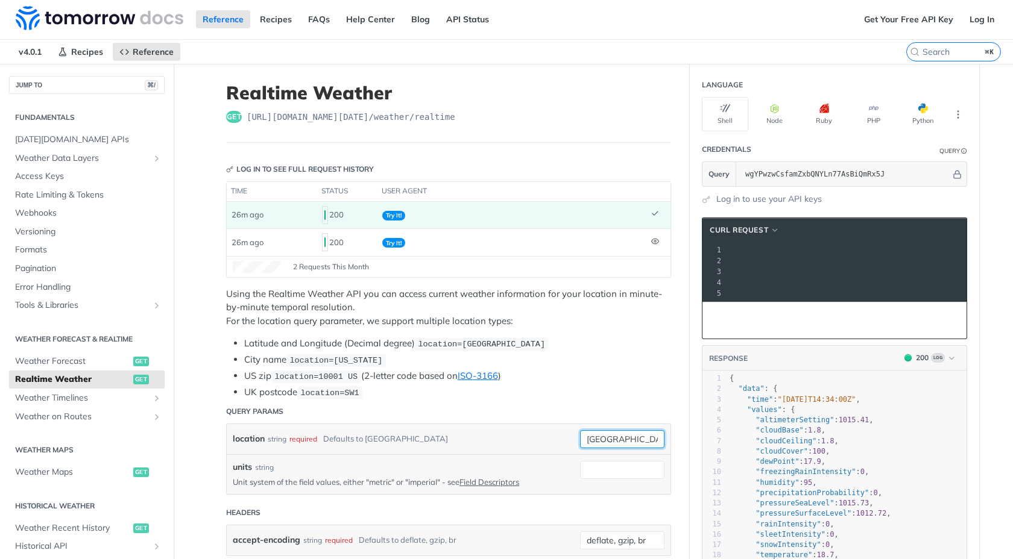
click at [593, 443] on input "toronto" at bounding box center [622, 439] width 84 height 18
paste input "42.3723%252C-71.199126"
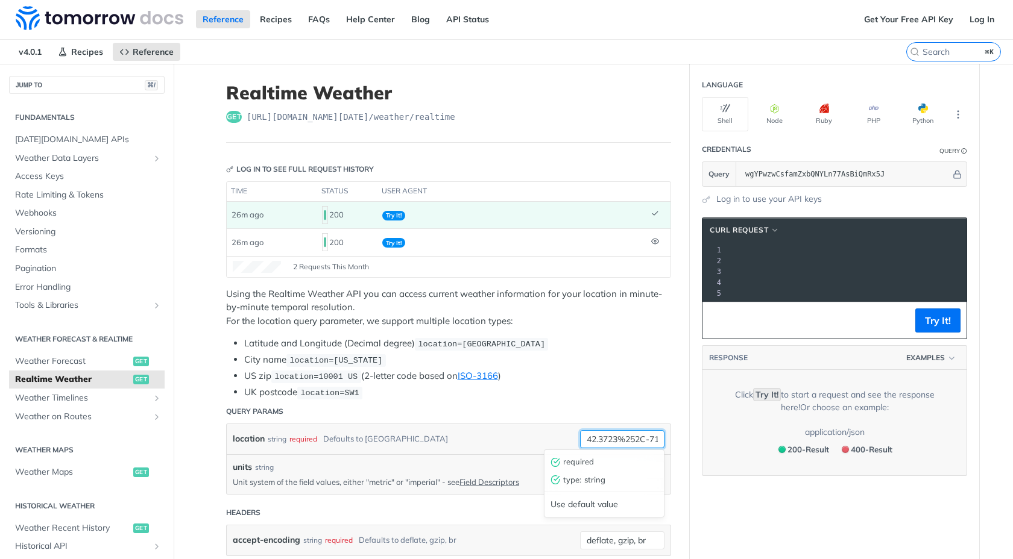
scroll to position [0, 36]
click at [615, 438] on input "42.3723%252C-71.199126" at bounding box center [622, 439] width 84 height 18
type input "42.3723,-71.199126"
click at [634, 370] on li "US zip location=10001 US (2-letter code based on ISO-3166 )" at bounding box center [457, 377] width 427 height 14
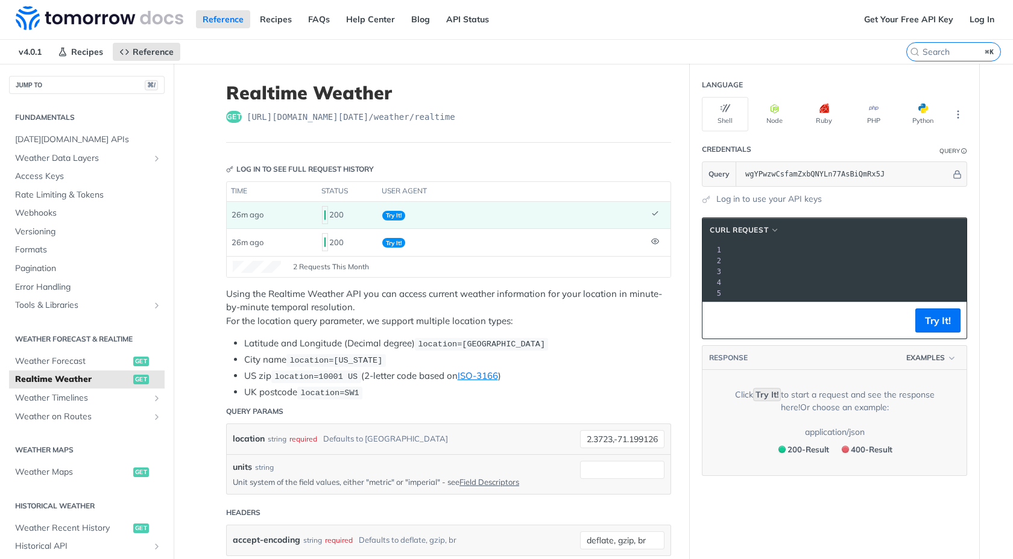
scroll to position [0, 0]
click at [942, 316] on button "Try It!" at bounding box center [937, 321] width 45 height 24
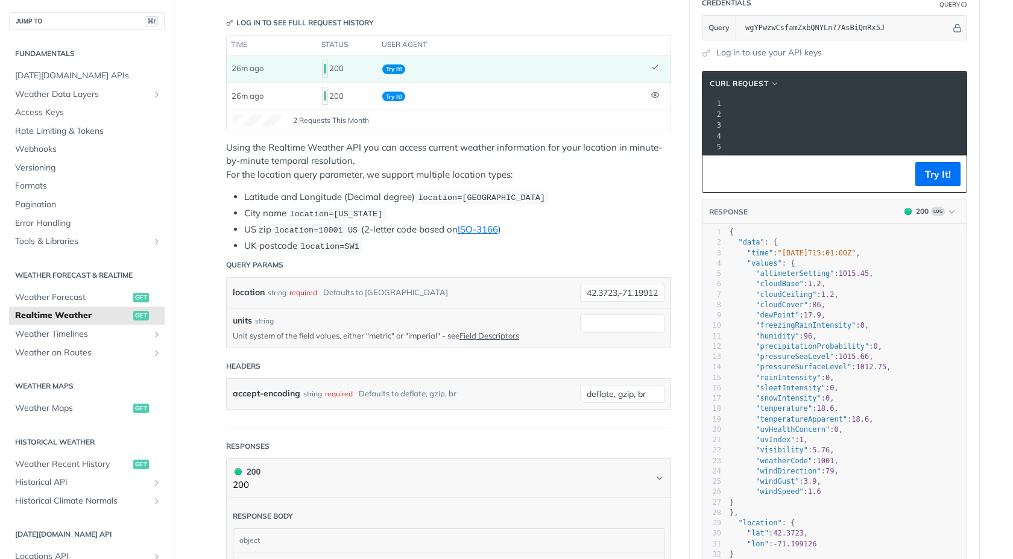
scroll to position [253, 0]
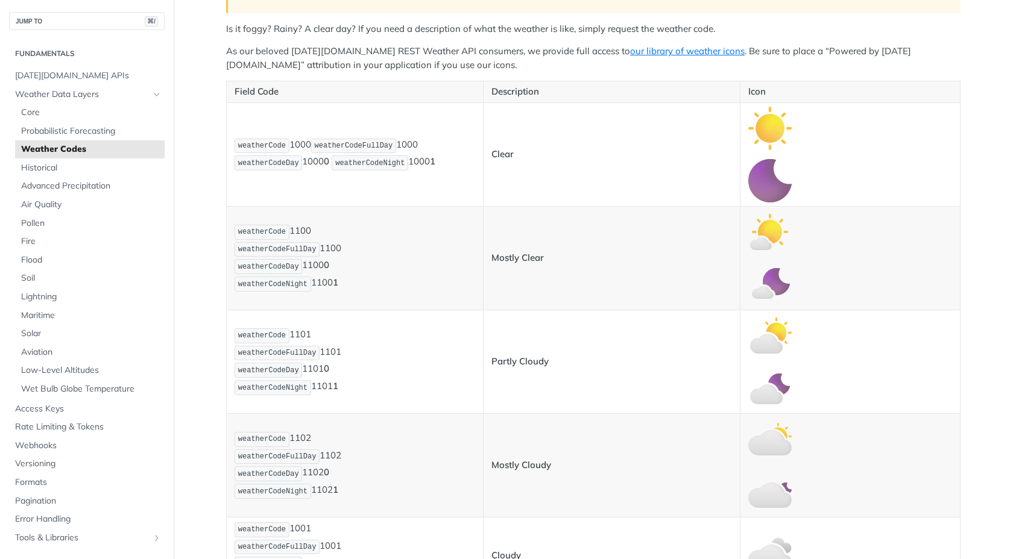
scroll to position [386, 0]
